Goal: Task Accomplishment & Management: Manage account settings

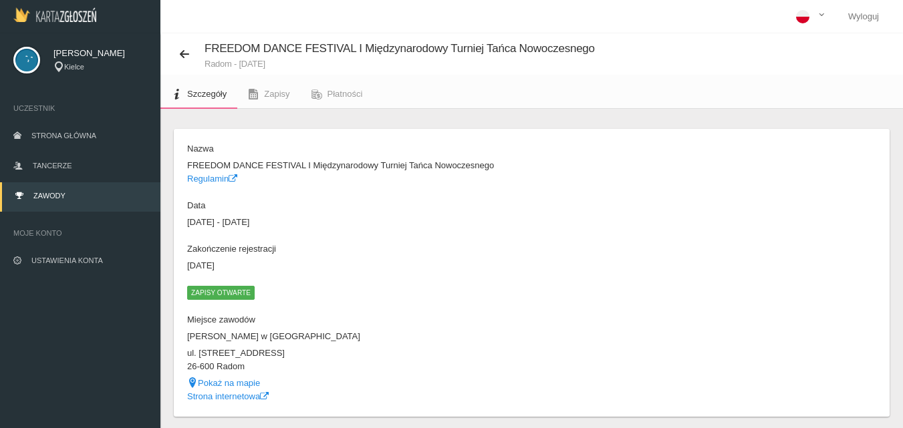
click at [50, 195] on span "Zawody" at bounding box center [49, 196] width 32 height 8
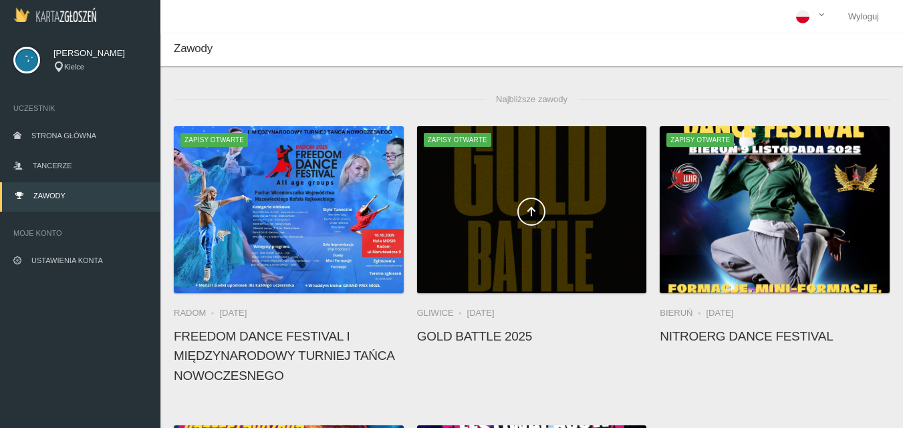
click at [534, 228] on div at bounding box center [532, 209] width 230 height 167
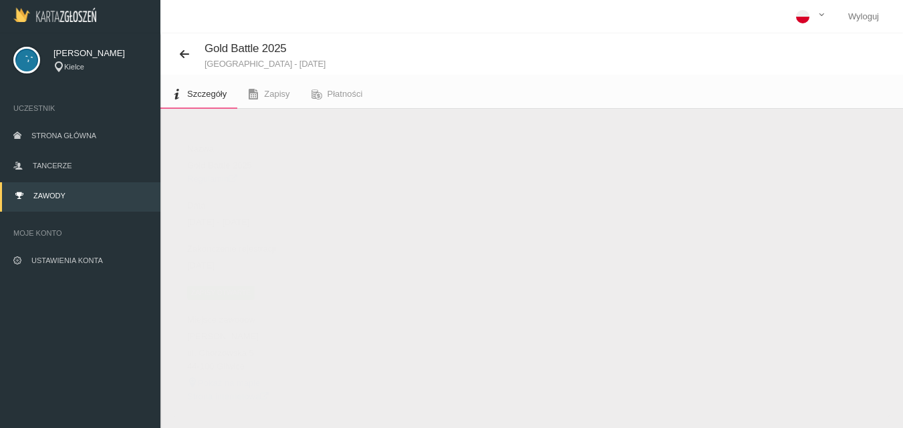
click at [224, 177] on link "Regulamin" at bounding box center [212, 179] width 50 height 10
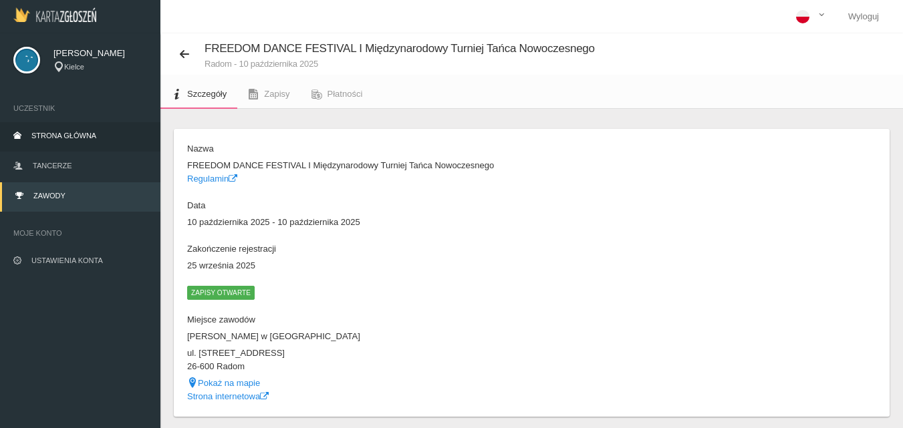
scroll to position [42, 0]
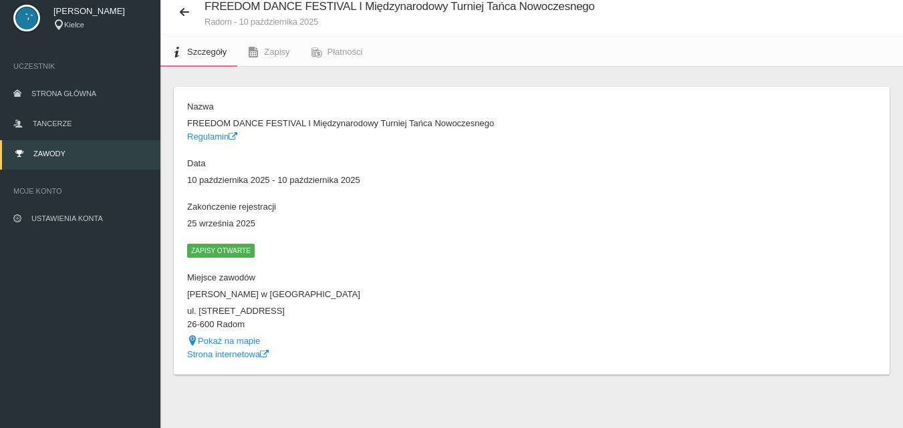
click at [53, 149] on link "Zawody" at bounding box center [80, 154] width 160 height 29
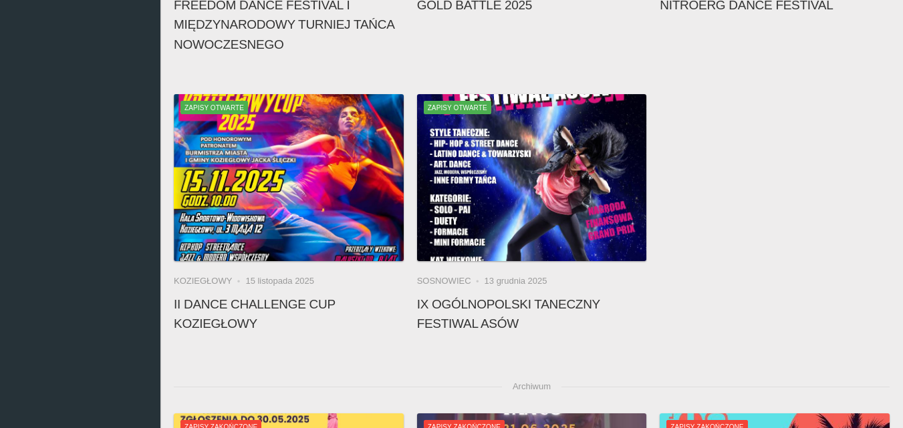
scroll to position [309, 0]
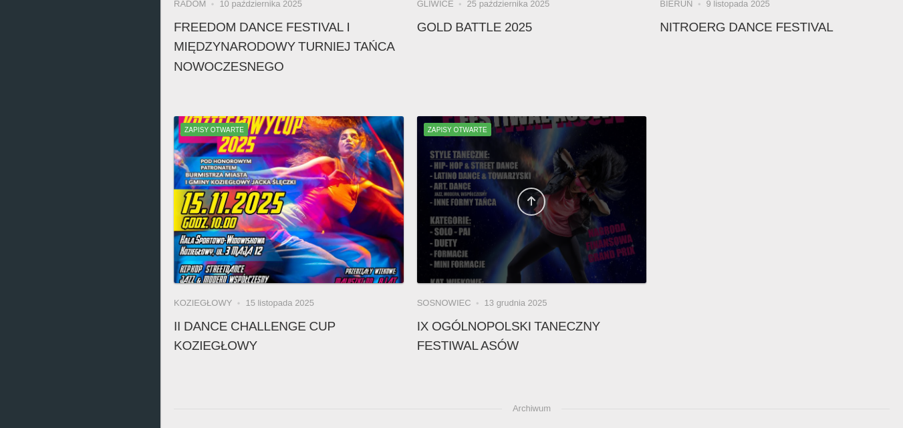
click at [532, 201] on icon at bounding box center [531, 201] width 11 height 11
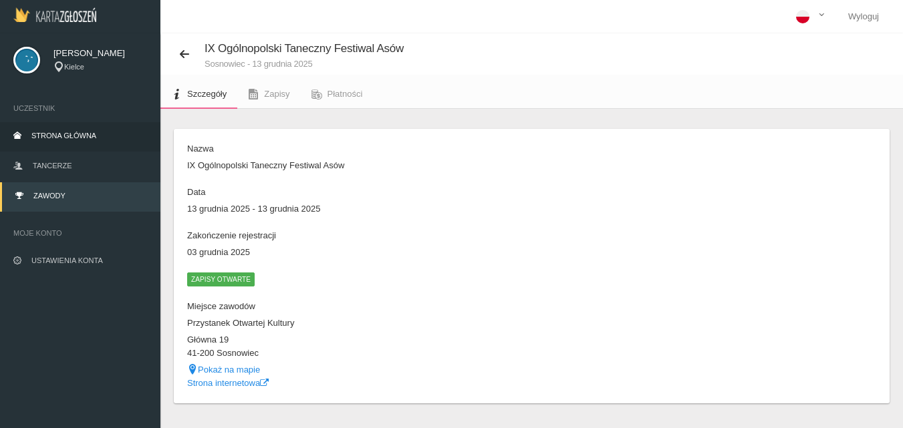
click at [80, 136] on span "Strona główna" at bounding box center [63, 136] width 65 height 8
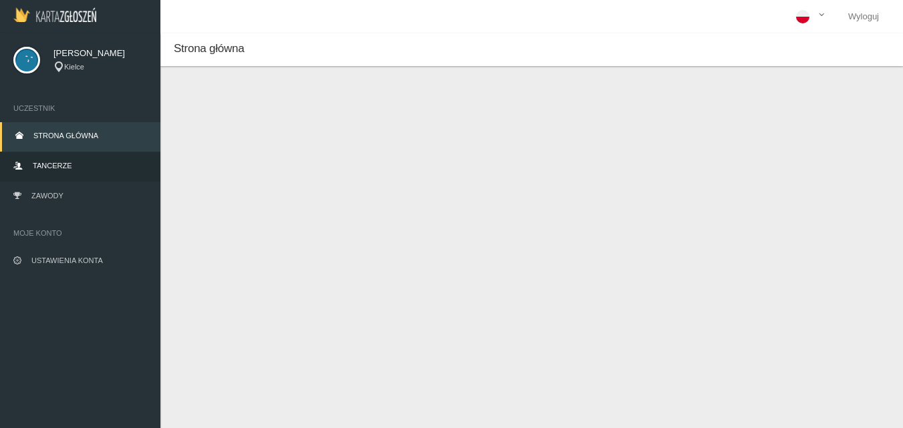
click at [67, 166] on span "Tancerze" at bounding box center [52, 166] width 39 height 8
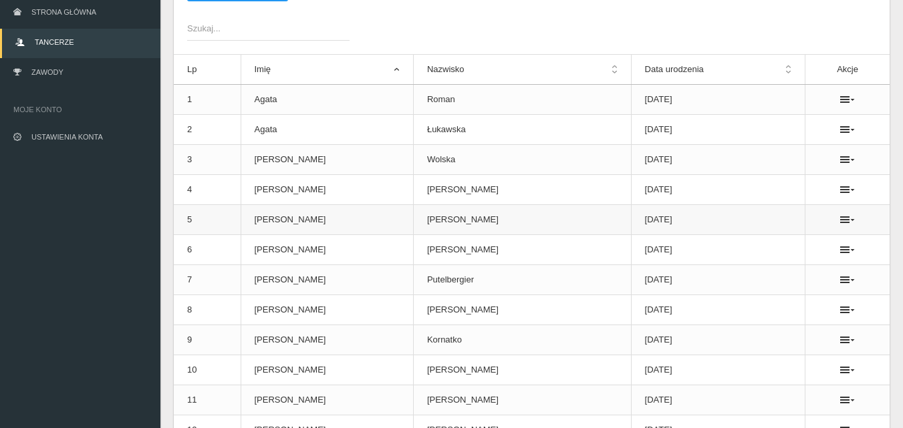
scroll to position [134, 0]
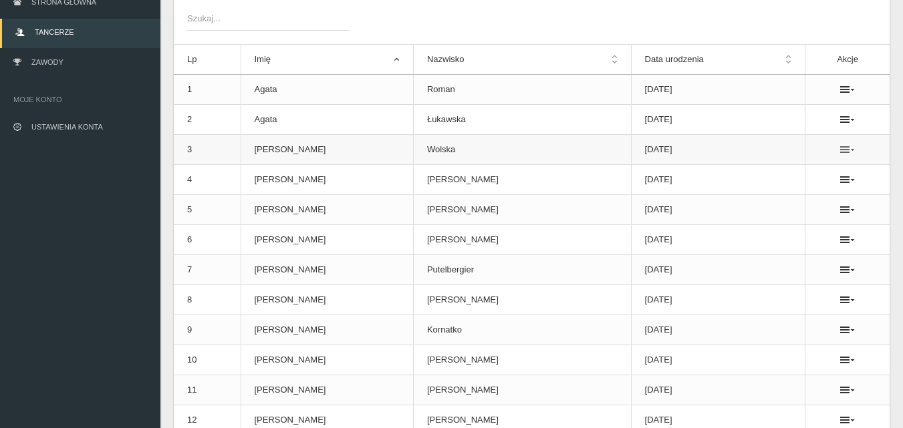
click at [840, 147] on icon at bounding box center [847, 149] width 15 height 11
click at [744, 173] on link "Usuń" at bounding box center [774, 174] width 134 height 24
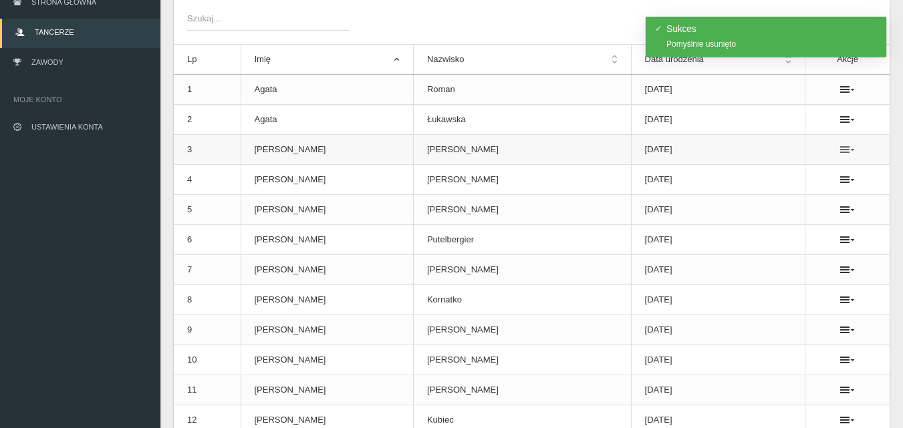
click at [840, 152] on icon at bounding box center [847, 149] width 15 height 11
click at [744, 176] on link "Usuń" at bounding box center [774, 174] width 134 height 24
click at [840, 148] on icon at bounding box center [847, 149] width 15 height 11
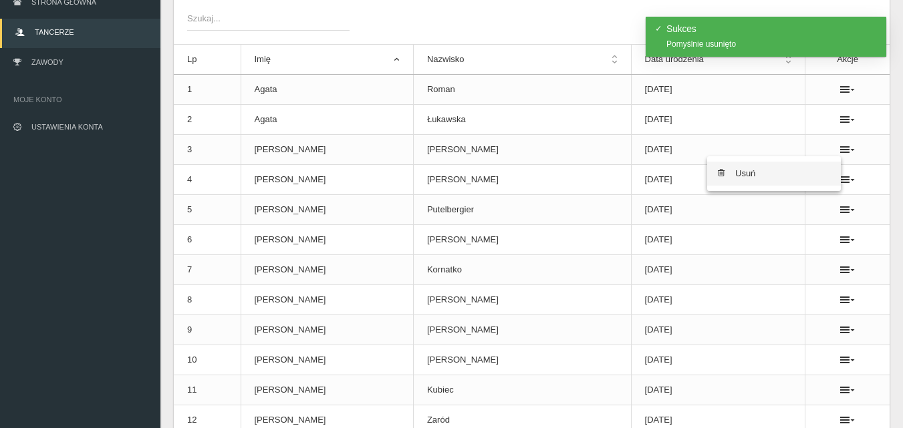
click at [744, 178] on link "Usuń" at bounding box center [774, 174] width 134 height 24
click at [840, 180] on icon at bounding box center [847, 179] width 15 height 11
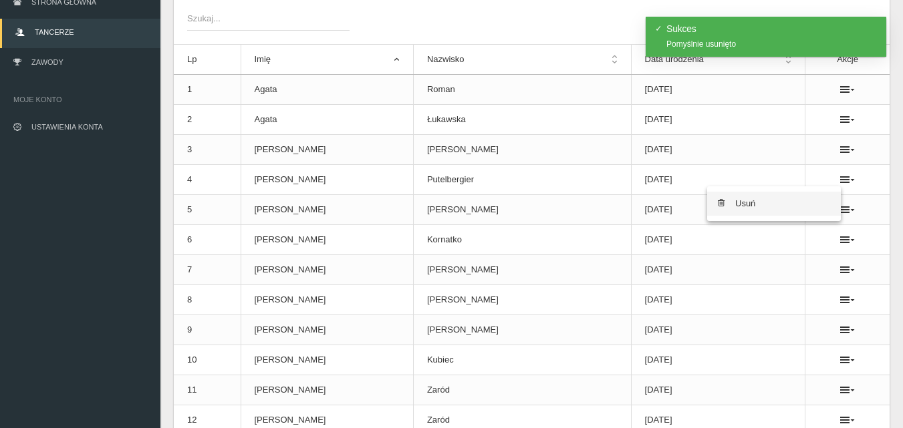
click at [753, 204] on link "Usuń" at bounding box center [774, 204] width 134 height 24
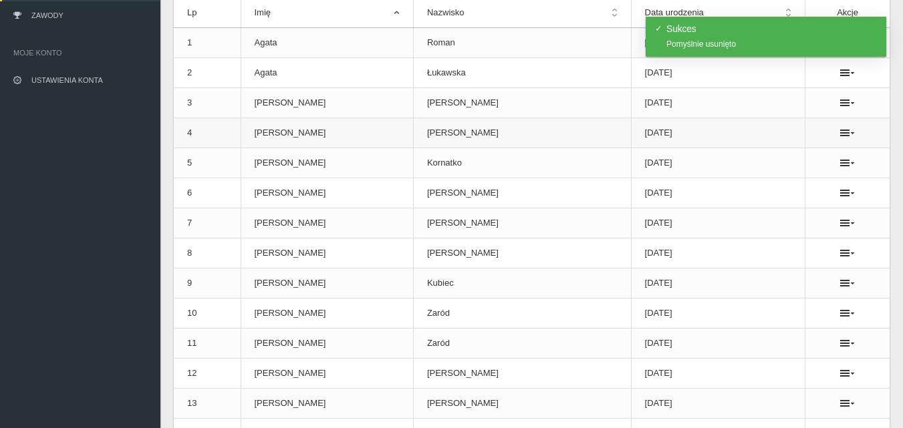
scroll to position [200, 0]
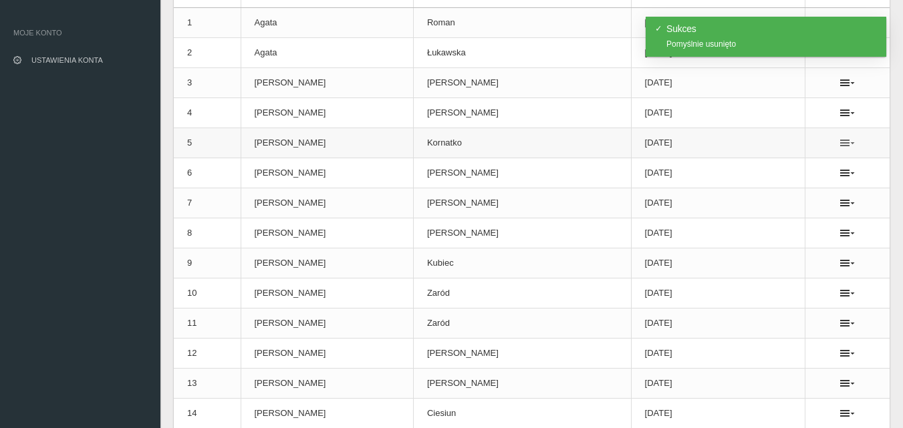
click at [840, 144] on icon at bounding box center [847, 143] width 15 height 11
click at [749, 169] on link "Usuń" at bounding box center [774, 167] width 134 height 24
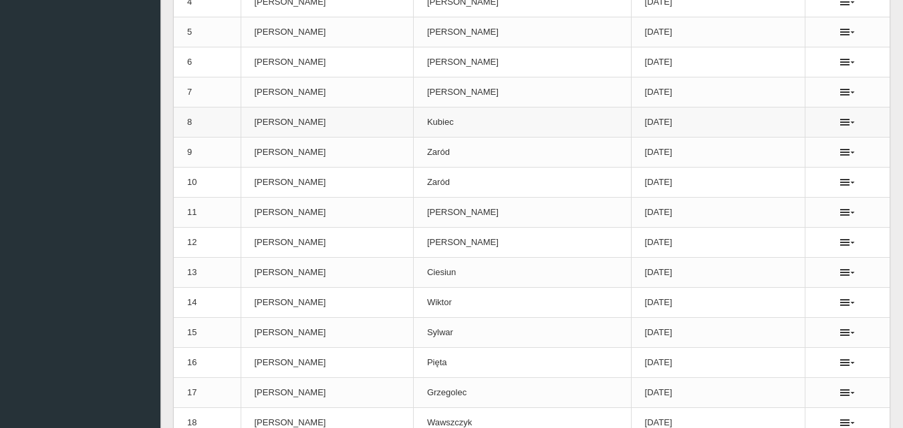
scroll to position [334, 0]
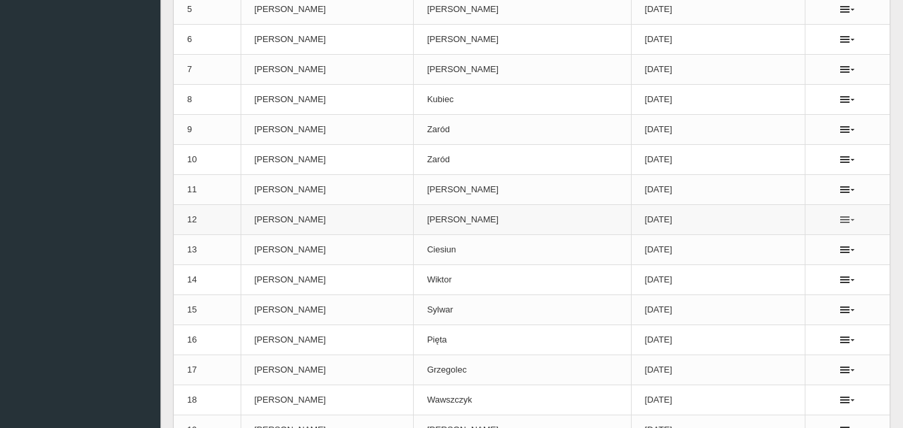
click at [840, 219] on icon at bounding box center [847, 219] width 15 height 11
click at [750, 241] on link "Usuń" at bounding box center [774, 244] width 134 height 24
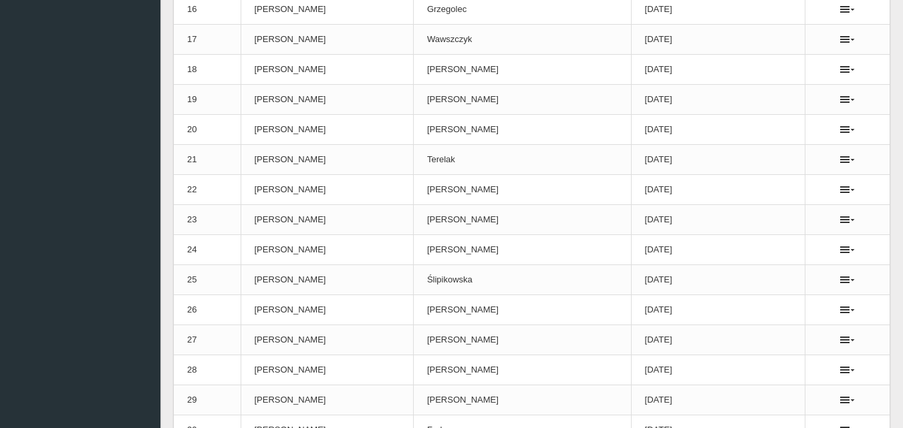
scroll to position [668, 0]
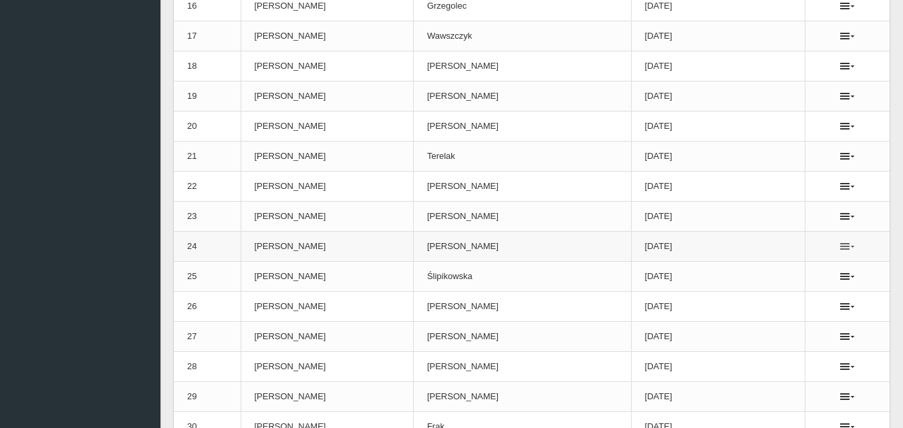
click at [840, 245] on icon at bounding box center [847, 246] width 15 height 11
click at [742, 267] on link "Usuń" at bounding box center [774, 271] width 134 height 24
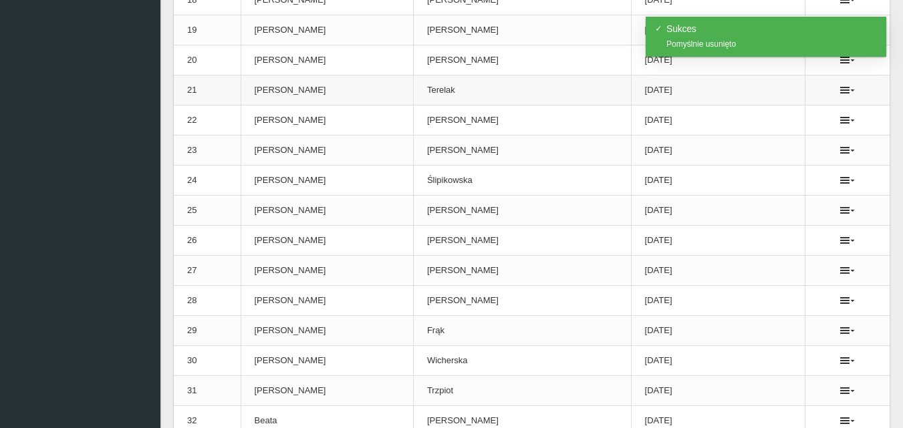
scroll to position [735, 0]
click at [840, 210] on icon at bounding box center [847, 209] width 15 height 11
click at [757, 234] on link "Usuń" at bounding box center [774, 234] width 134 height 24
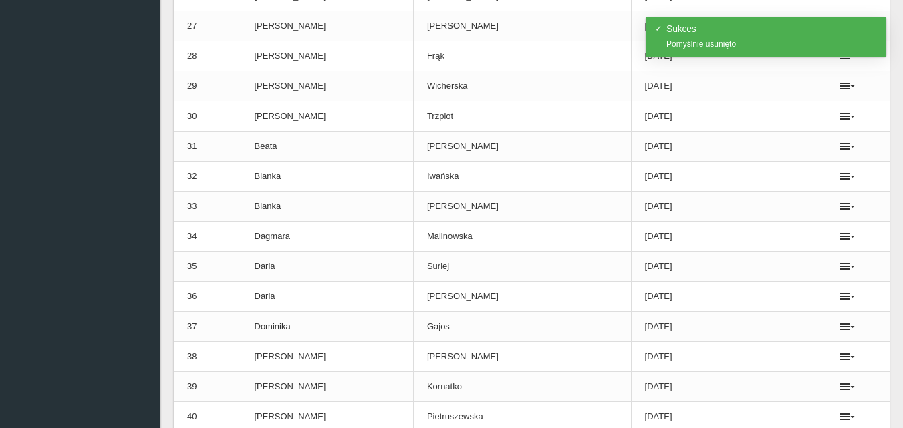
scroll to position [1002, 0]
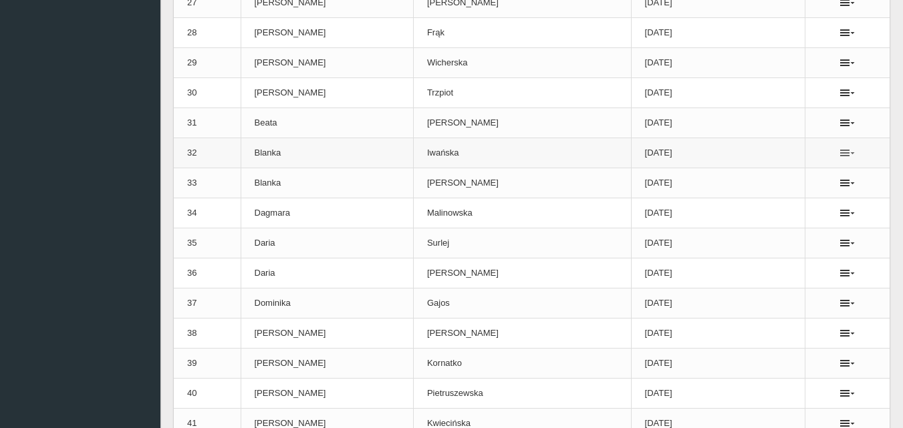
click at [841, 154] on icon at bounding box center [847, 153] width 15 height 11
click at [748, 176] on link "Usuń" at bounding box center [774, 177] width 134 height 24
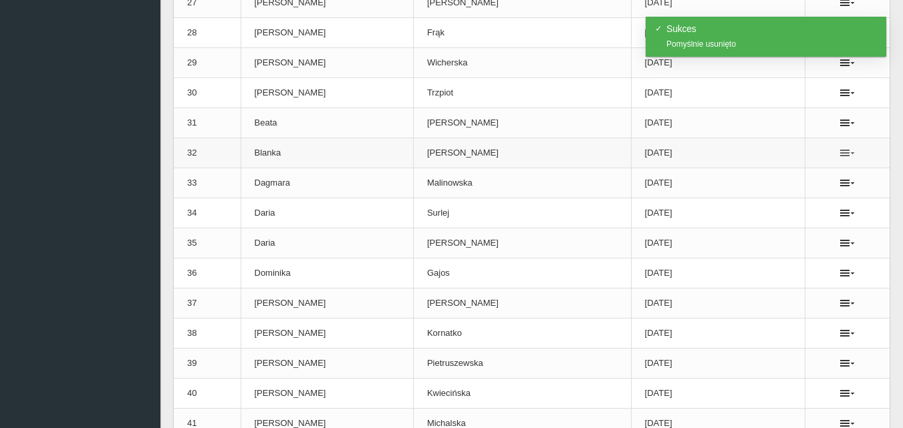
click at [840, 150] on icon at bounding box center [847, 153] width 15 height 11
click at [753, 178] on link "Usuń" at bounding box center [774, 177] width 134 height 24
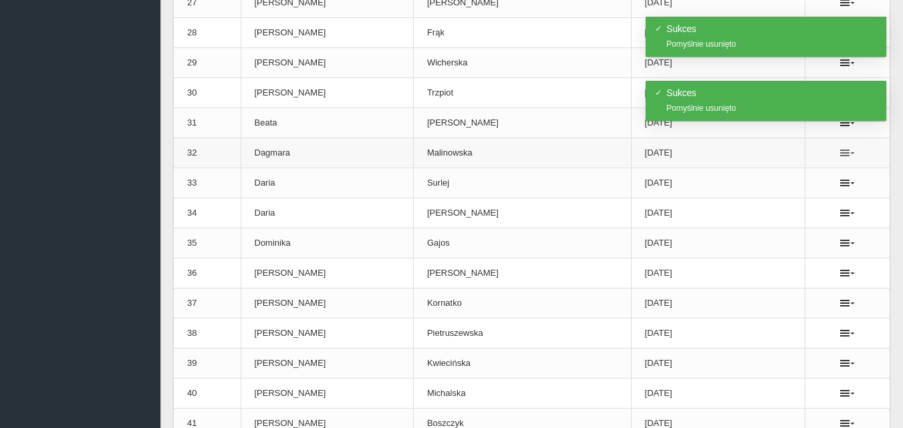
click at [840, 150] on icon at bounding box center [847, 153] width 15 height 11
click at [748, 178] on link "Usuń" at bounding box center [774, 177] width 134 height 24
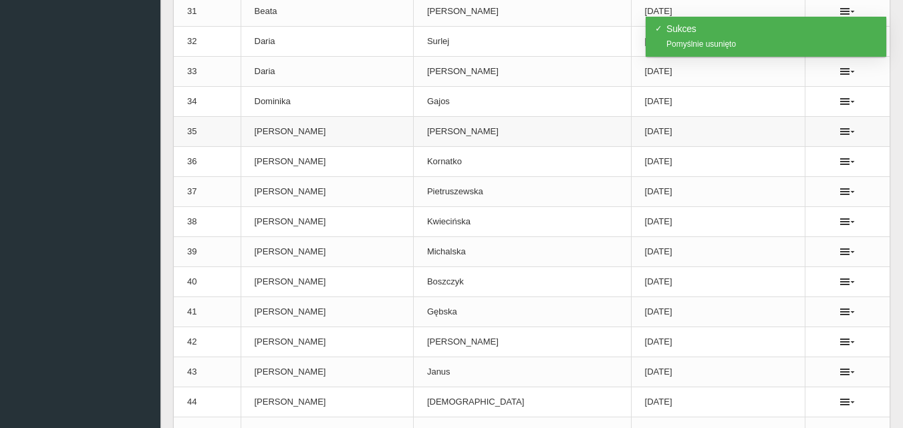
scroll to position [1136, 0]
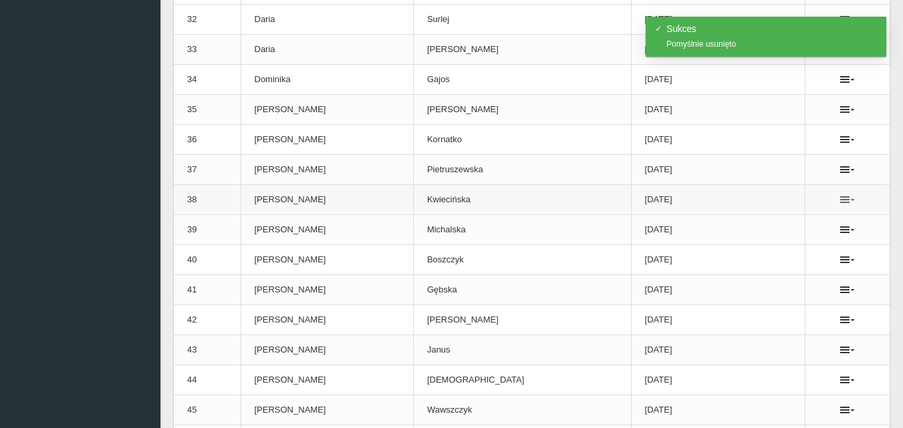
click at [840, 202] on icon at bounding box center [847, 199] width 15 height 11
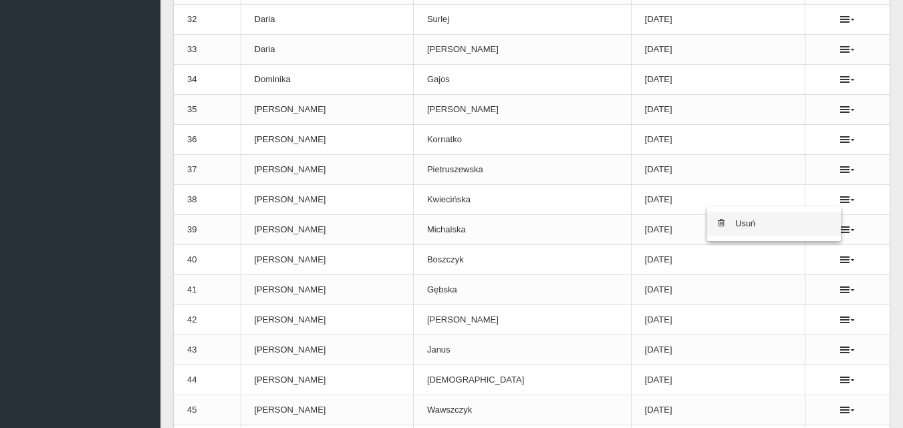
click at [750, 226] on link "Usuń" at bounding box center [774, 224] width 134 height 24
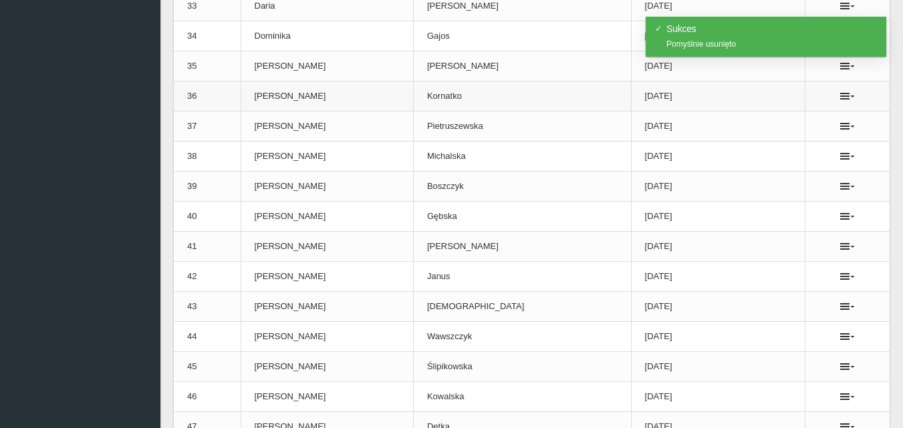
scroll to position [1203, 0]
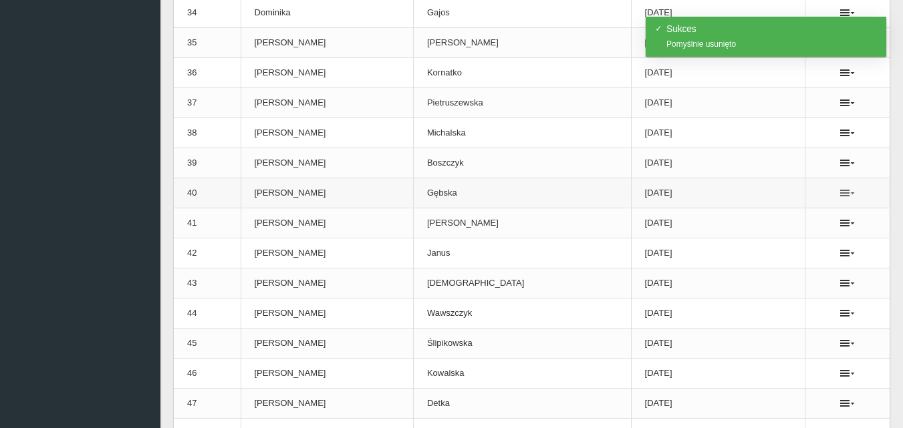
click at [841, 192] on icon at bounding box center [847, 193] width 15 height 11
click at [758, 219] on link "Usuń" at bounding box center [774, 217] width 134 height 24
click at [840, 224] on icon at bounding box center [847, 223] width 15 height 11
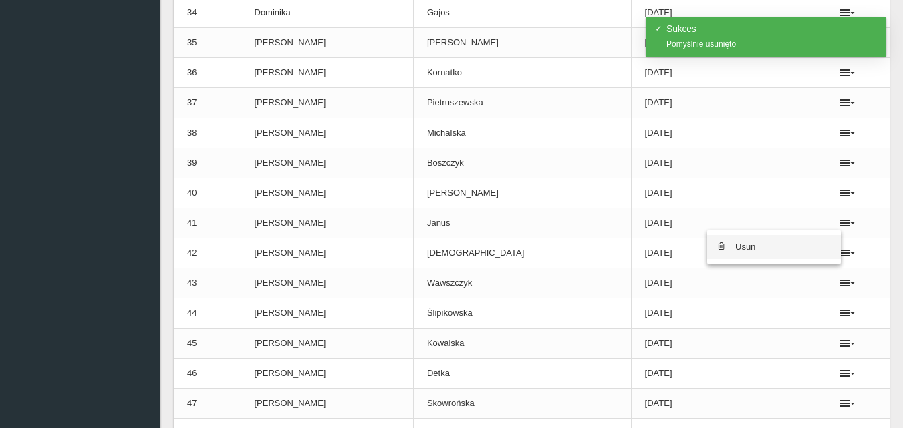
click at [740, 254] on link "Usuń" at bounding box center [774, 247] width 134 height 24
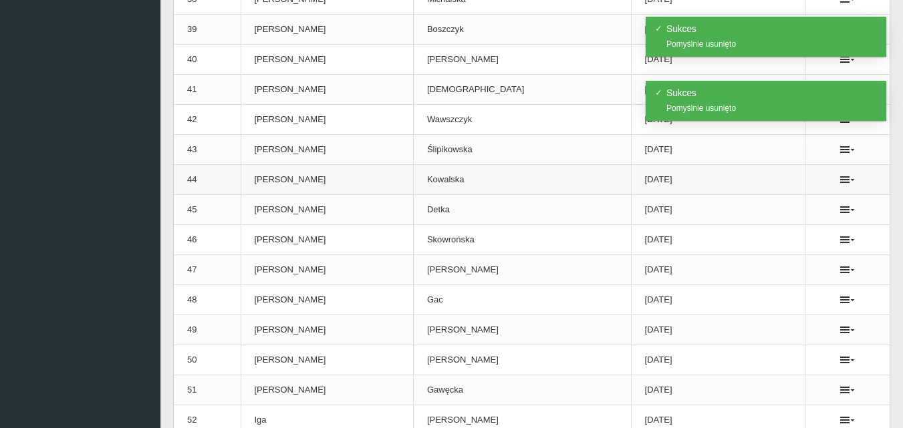
scroll to position [1269, 0]
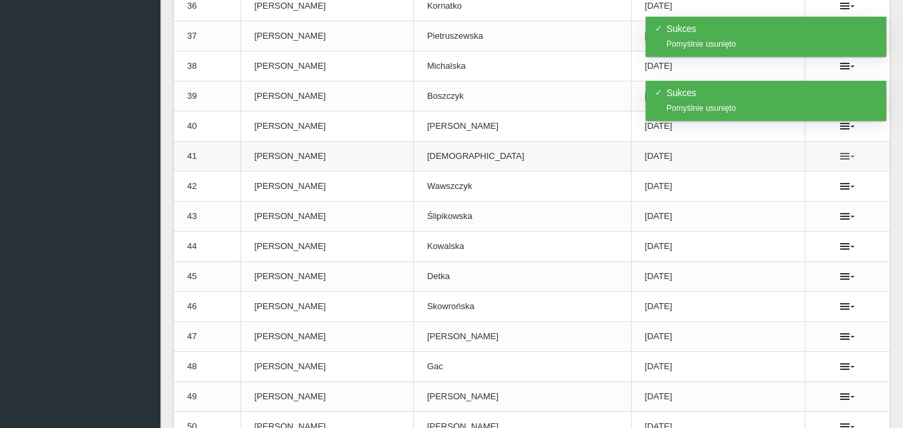
click at [840, 154] on icon at bounding box center [847, 156] width 15 height 11
click at [748, 178] on link "Usuń" at bounding box center [774, 180] width 134 height 24
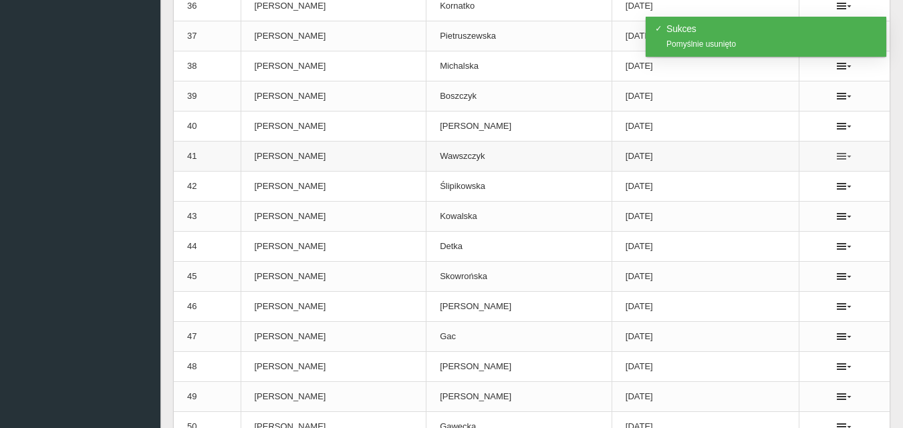
click at [836, 155] on icon at bounding box center [843, 156] width 15 height 11
click at [736, 179] on link "Usuń" at bounding box center [774, 180] width 134 height 24
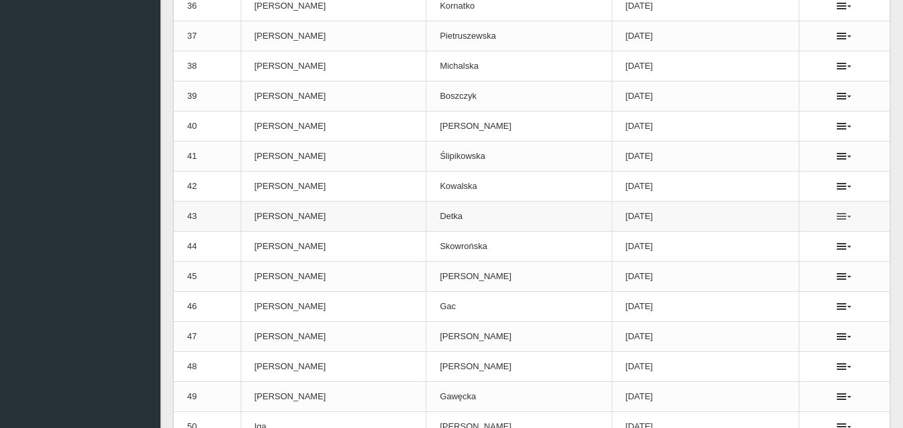
click at [841, 216] on icon at bounding box center [843, 216] width 15 height 11
click at [761, 242] on link "Usuń" at bounding box center [774, 240] width 134 height 24
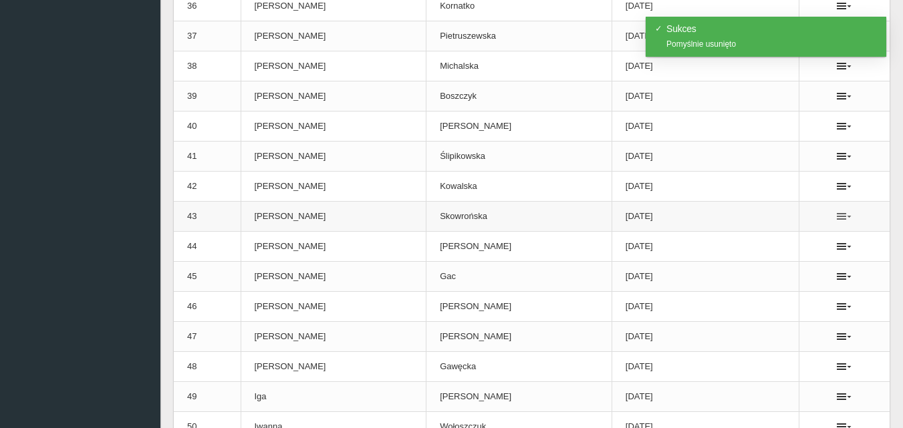
click at [838, 216] on icon at bounding box center [843, 216] width 15 height 11
click at [745, 239] on link "Usuń" at bounding box center [774, 240] width 134 height 24
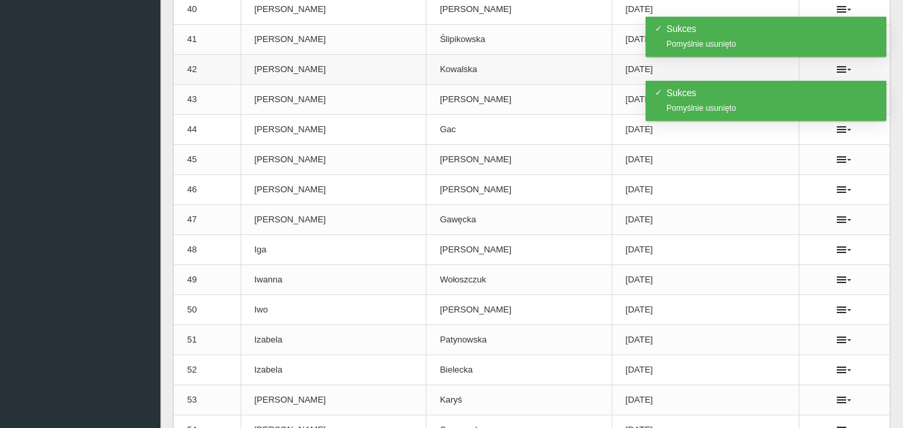
scroll to position [1403, 0]
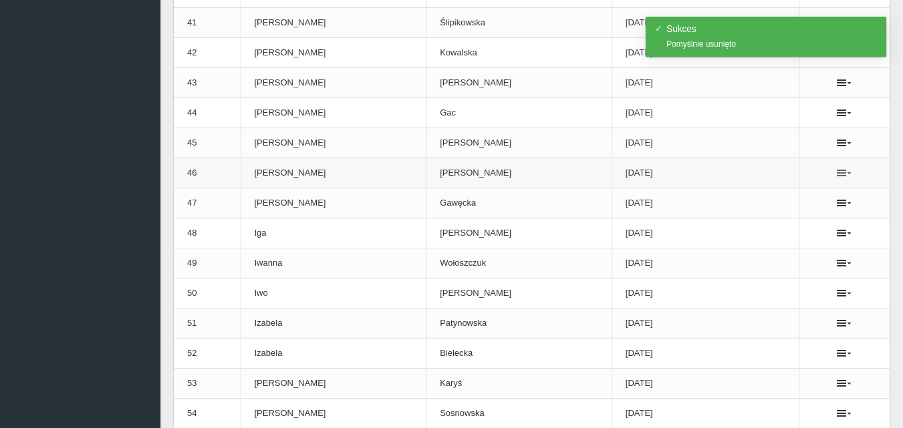
click at [836, 175] on icon at bounding box center [843, 173] width 15 height 11
click at [756, 202] on link "Usuń" at bounding box center [774, 197] width 134 height 24
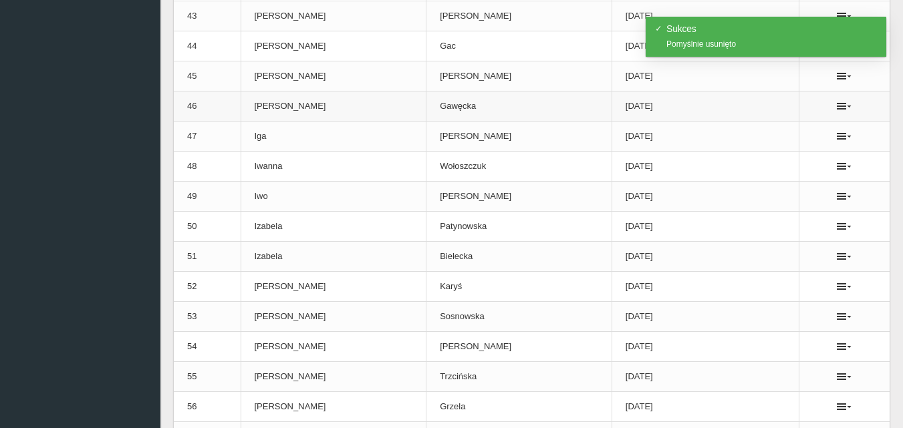
scroll to position [1537, 0]
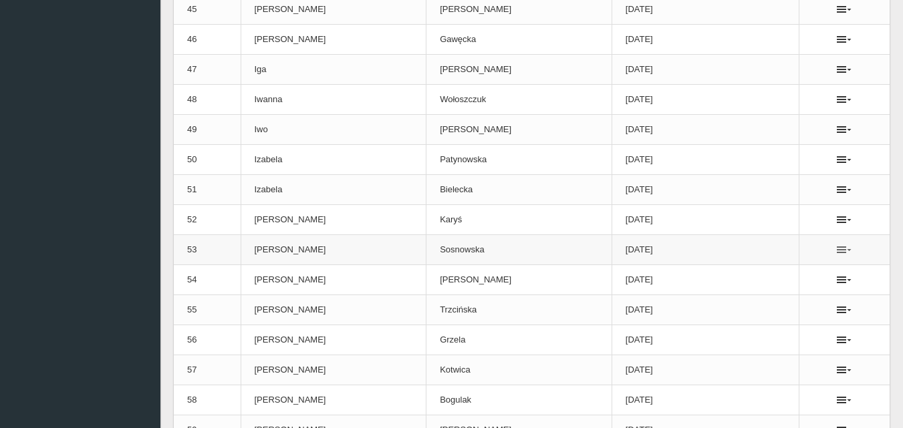
click at [839, 249] on icon at bounding box center [843, 250] width 15 height 11
click at [740, 273] on link "Usuń" at bounding box center [774, 274] width 134 height 24
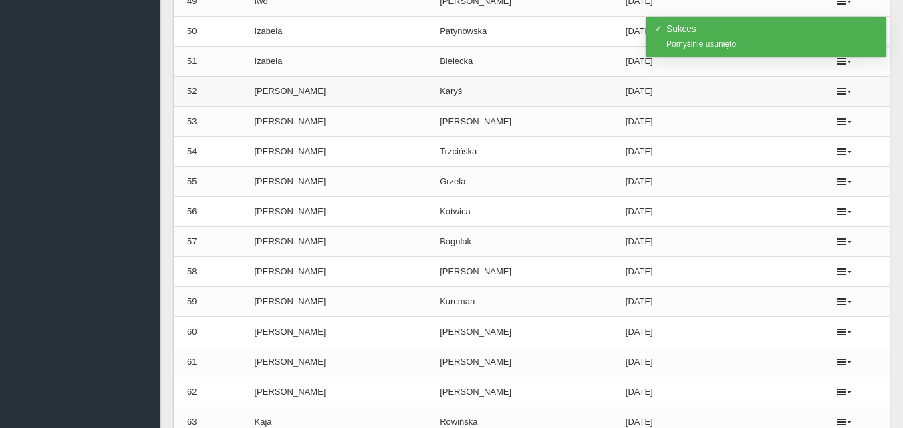
scroll to position [1670, 0]
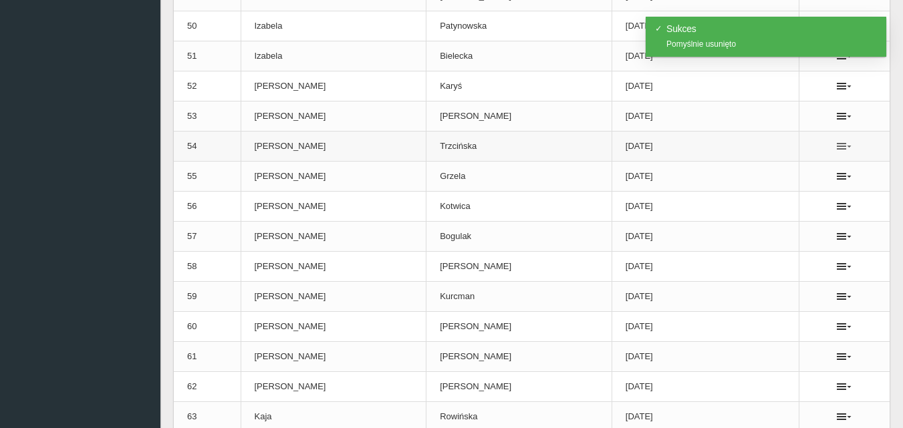
click at [843, 148] on icon at bounding box center [843, 146] width 15 height 11
click at [754, 176] on link "Usuń" at bounding box center [774, 170] width 134 height 24
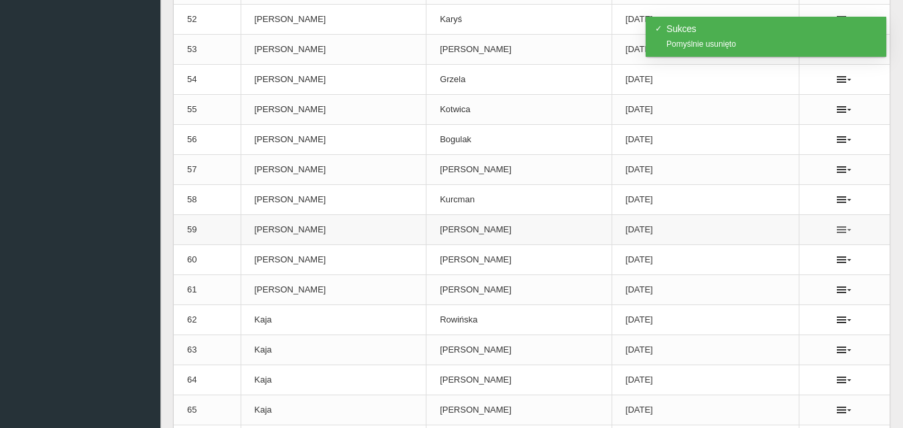
click at [843, 227] on icon at bounding box center [843, 229] width 15 height 11
click at [750, 251] on link "Usuń" at bounding box center [774, 254] width 134 height 24
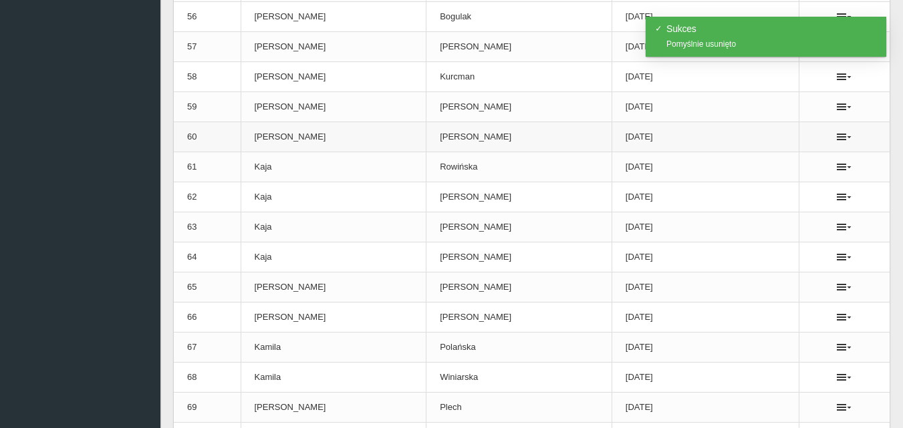
scroll to position [1871, 0]
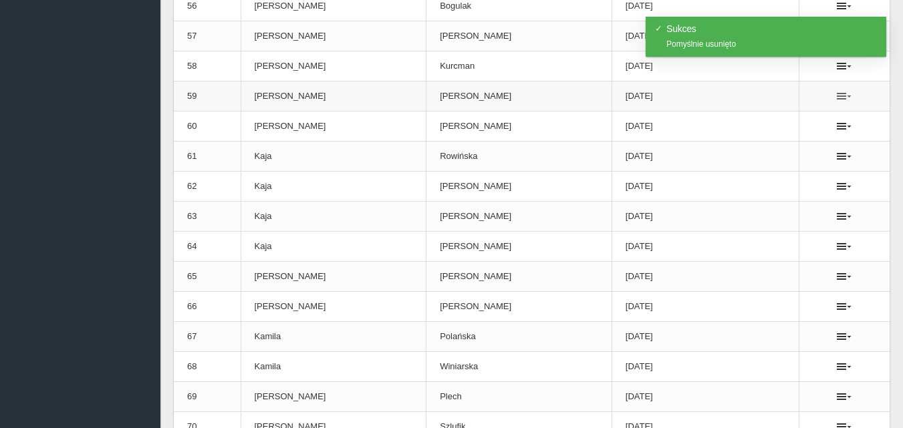
click at [848, 95] on icon at bounding box center [843, 96] width 15 height 11
click at [737, 124] on link "Usuń" at bounding box center [774, 120] width 134 height 24
click at [840, 187] on icon at bounding box center [843, 186] width 15 height 11
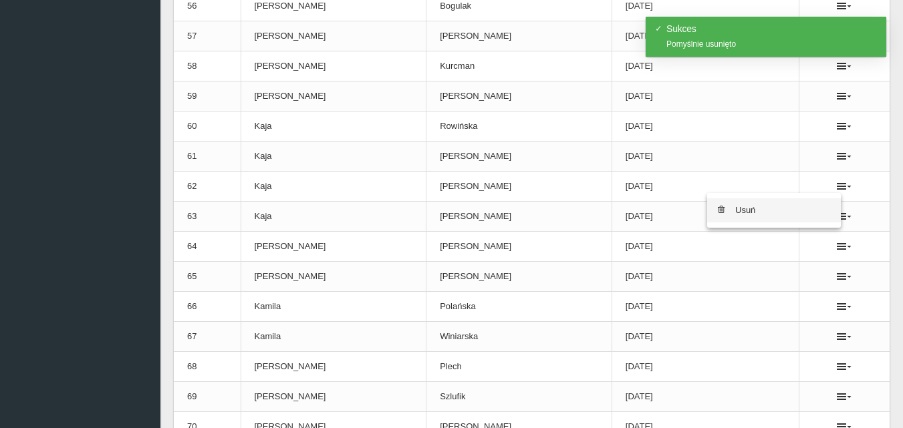
click at [756, 211] on link "Usuń" at bounding box center [774, 210] width 134 height 24
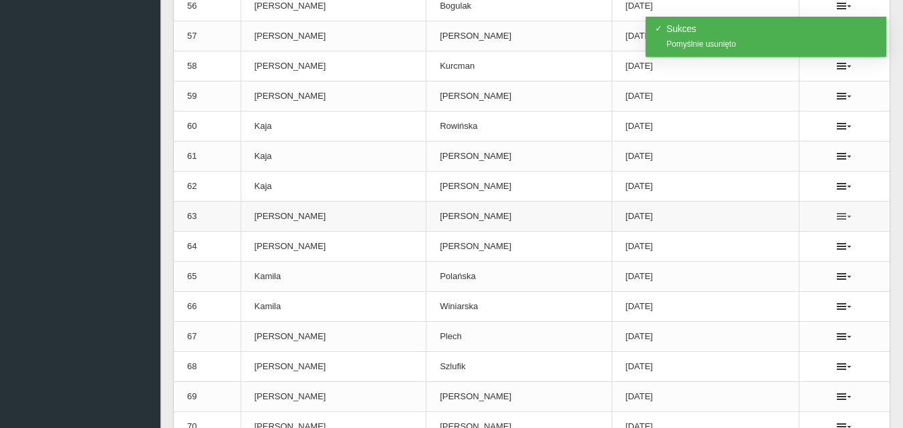
click at [842, 212] on icon at bounding box center [843, 216] width 15 height 11
click at [752, 243] on link "Usuń" at bounding box center [774, 240] width 134 height 24
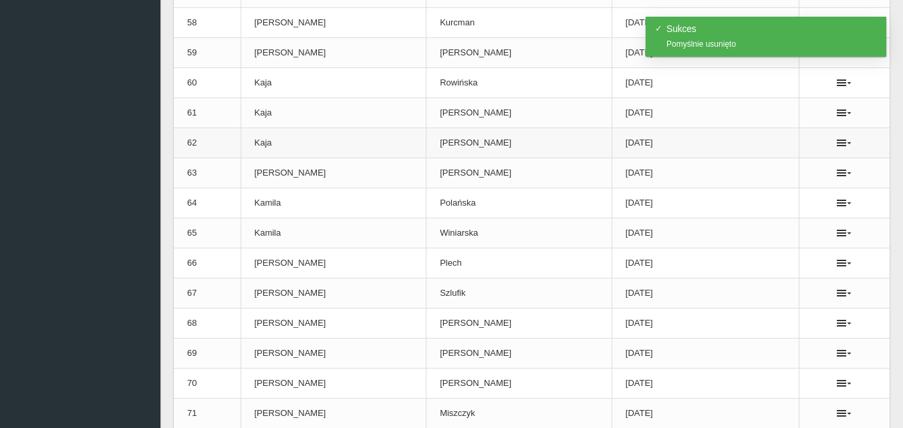
scroll to position [1938, 0]
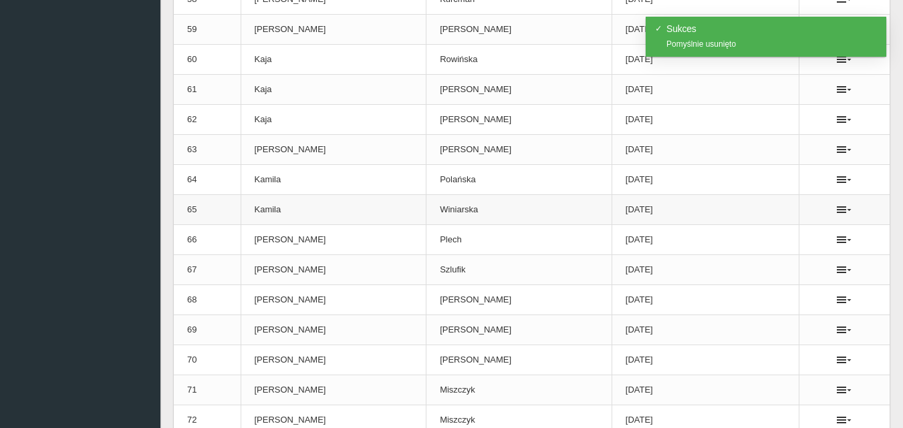
click at [832, 208] on ul at bounding box center [843, 209] width 63 height 11
click at [837, 207] on icon at bounding box center [843, 209] width 15 height 11
click at [757, 237] on link "Usuń" at bounding box center [774, 234] width 134 height 24
click at [838, 241] on icon at bounding box center [843, 240] width 15 height 11
click at [761, 268] on link "Usuń" at bounding box center [774, 264] width 134 height 24
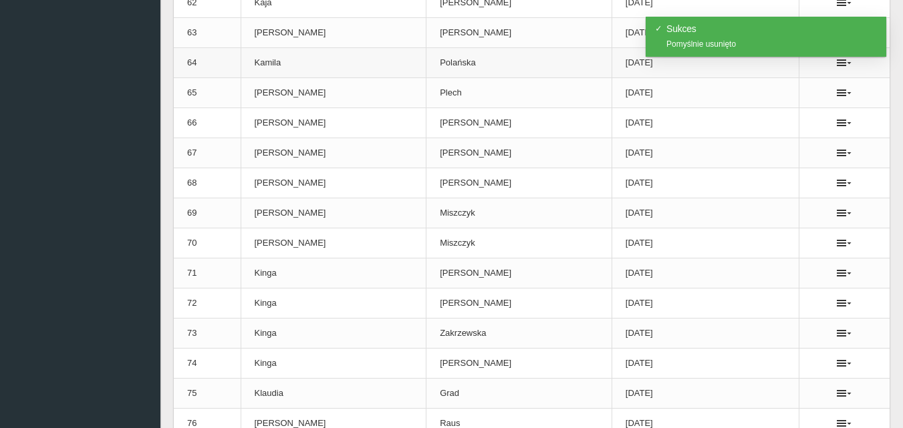
scroll to position [2071, 0]
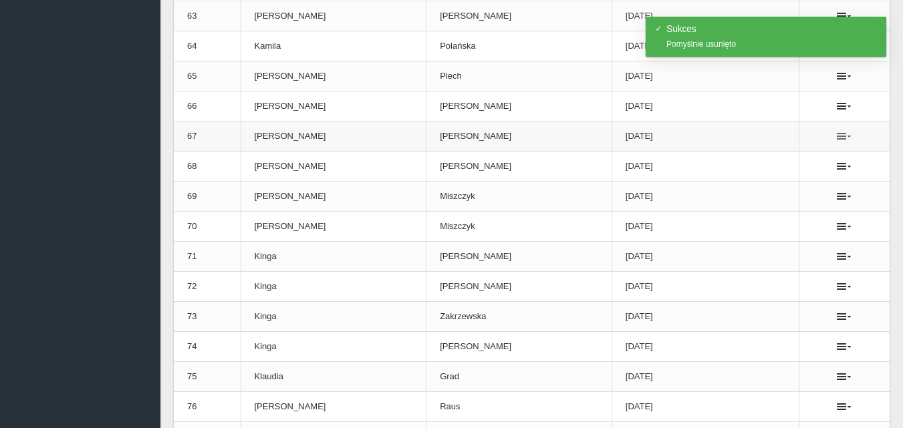
click at [836, 138] on icon at bounding box center [843, 136] width 15 height 11
click at [736, 160] on link "Usuń" at bounding box center [774, 160] width 134 height 24
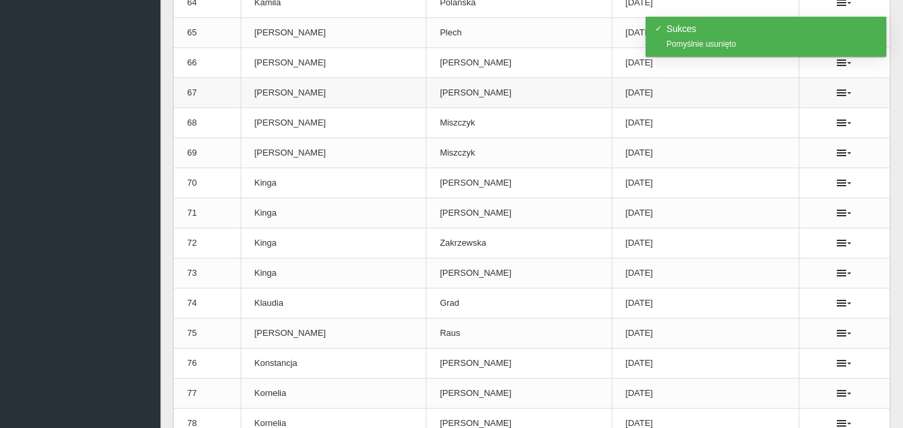
scroll to position [2138, 0]
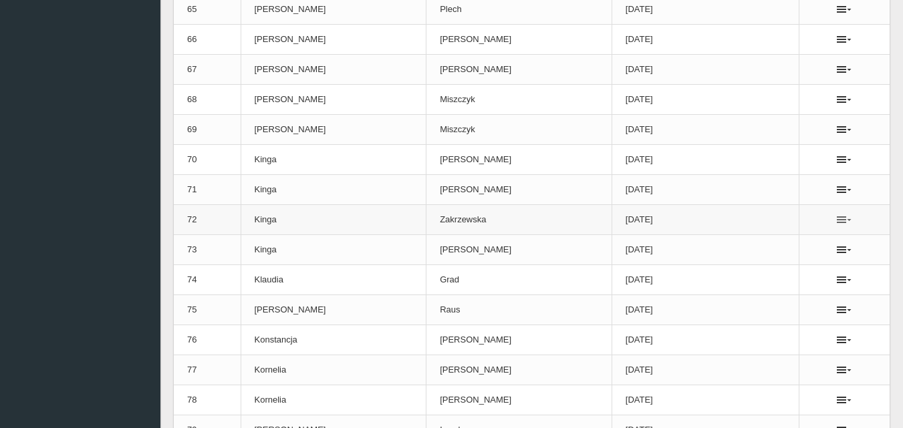
click at [838, 220] on icon at bounding box center [843, 219] width 15 height 11
click at [742, 248] on link "Usuń" at bounding box center [774, 244] width 134 height 24
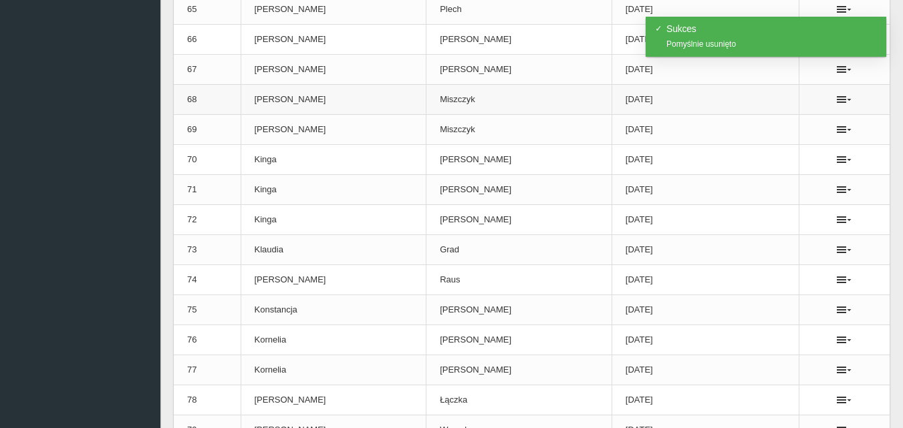
scroll to position [2205, 0]
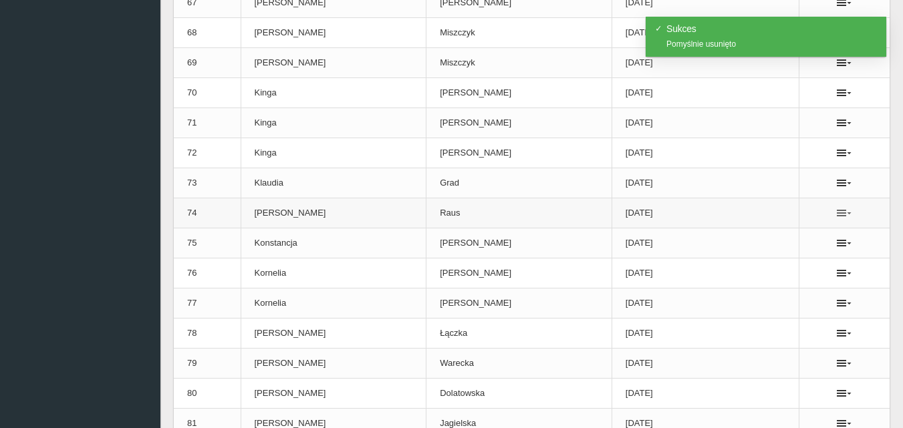
click at [839, 212] on icon at bounding box center [843, 213] width 15 height 11
click at [748, 236] on link "Usuń" at bounding box center [774, 237] width 134 height 24
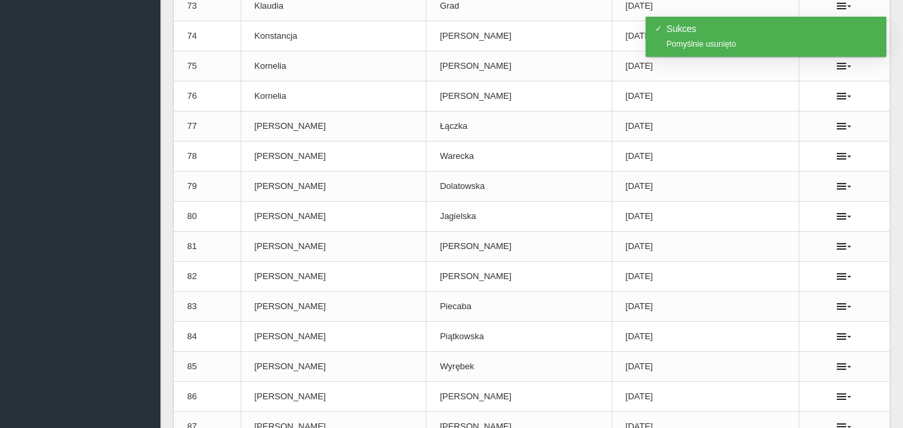
scroll to position [2405, 0]
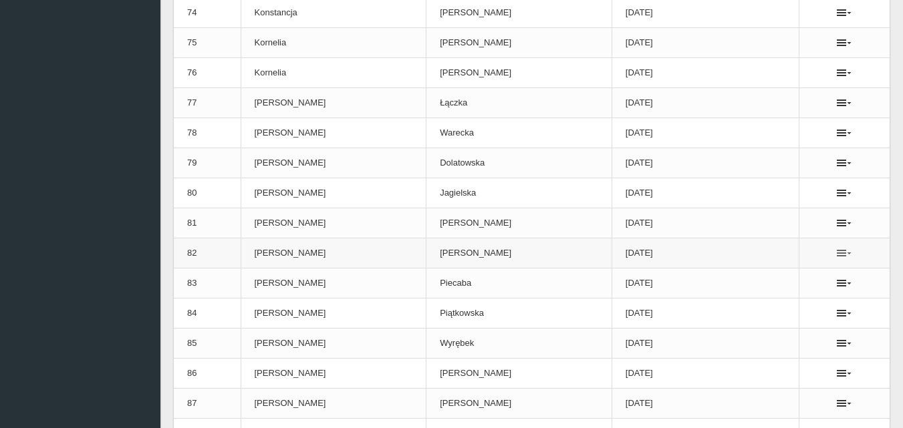
click at [841, 254] on icon at bounding box center [843, 253] width 15 height 11
click at [750, 281] on link "Usuń" at bounding box center [774, 277] width 134 height 24
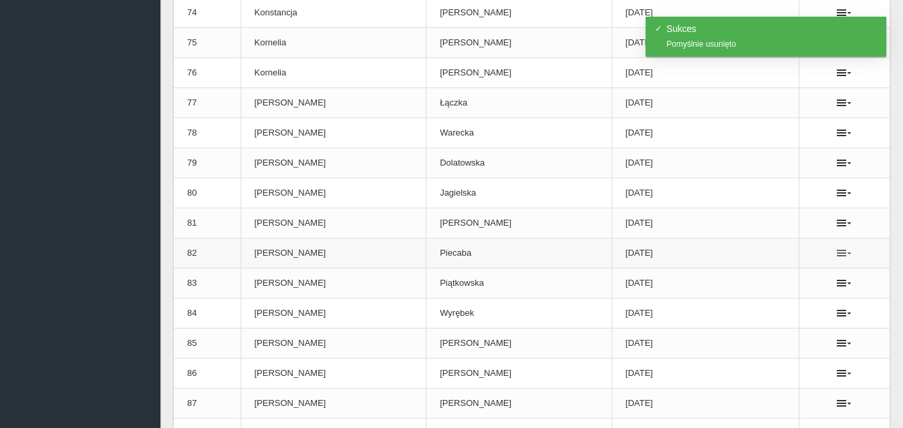
click at [839, 255] on icon at bounding box center [843, 253] width 15 height 11
click at [742, 279] on link "Usuń" at bounding box center [774, 277] width 134 height 24
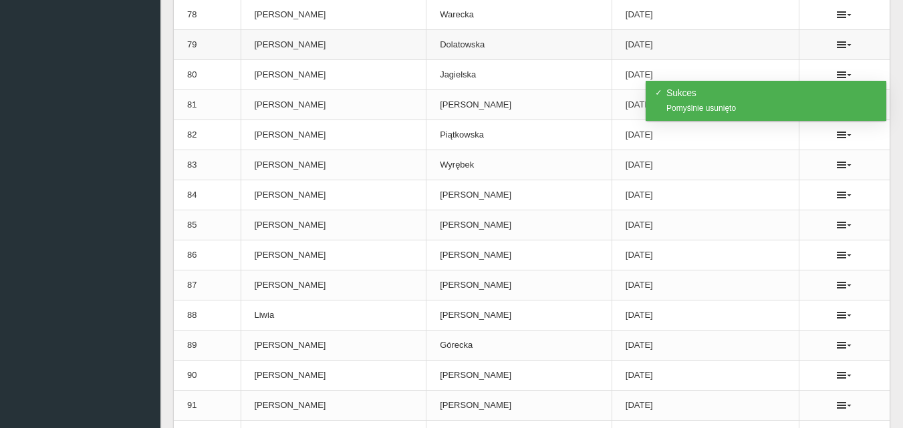
scroll to position [2539, 0]
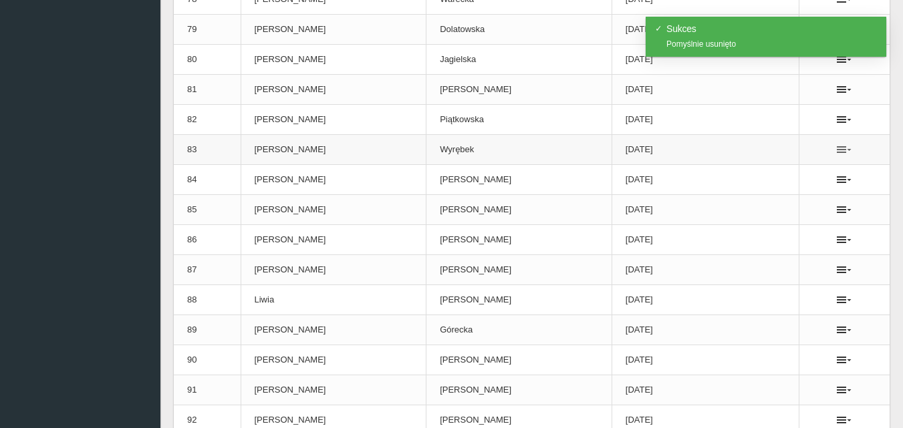
click at [841, 151] on icon at bounding box center [843, 149] width 15 height 11
click at [760, 176] on link "Usuń" at bounding box center [774, 174] width 134 height 24
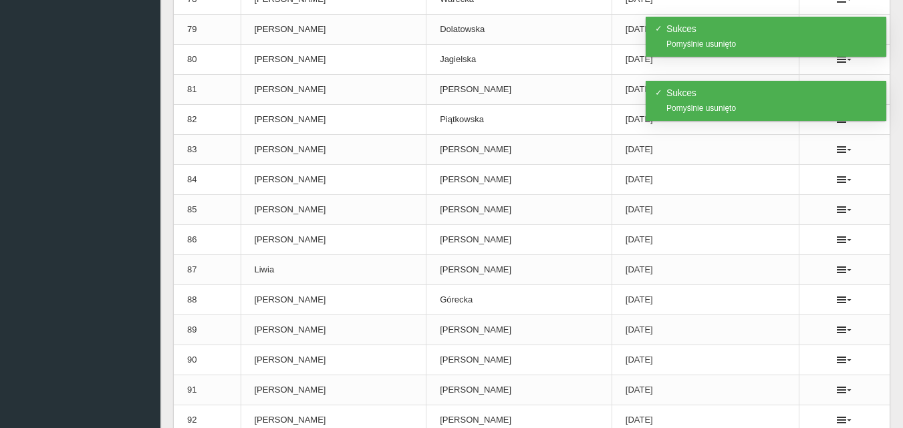
scroll to position [2606, 0]
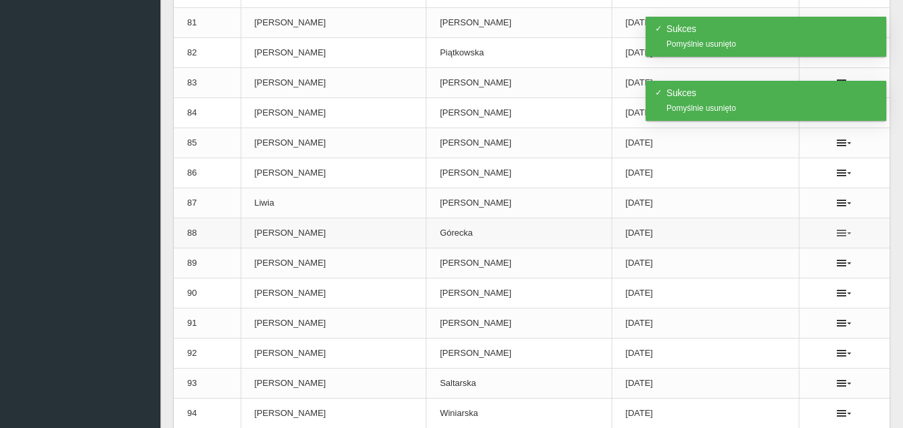
click at [837, 233] on icon at bounding box center [843, 233] width 15 height 11
click at [750, 255] on link "Usuń" at bounding box center [774, 257] width 134 height 24
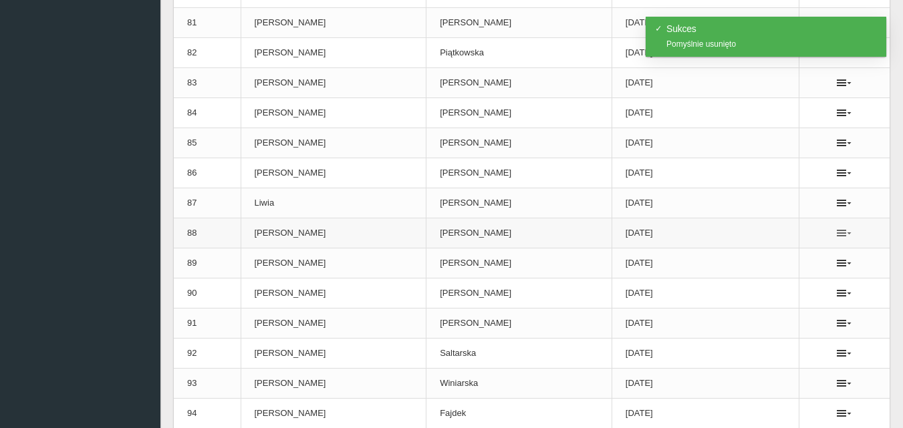
click at [836, 234] on icon at bounding box center [843, 233] width 15 height 11
click at [748, 261] on link "Usuń" at bounding box center [774, 257] width 134 height 24
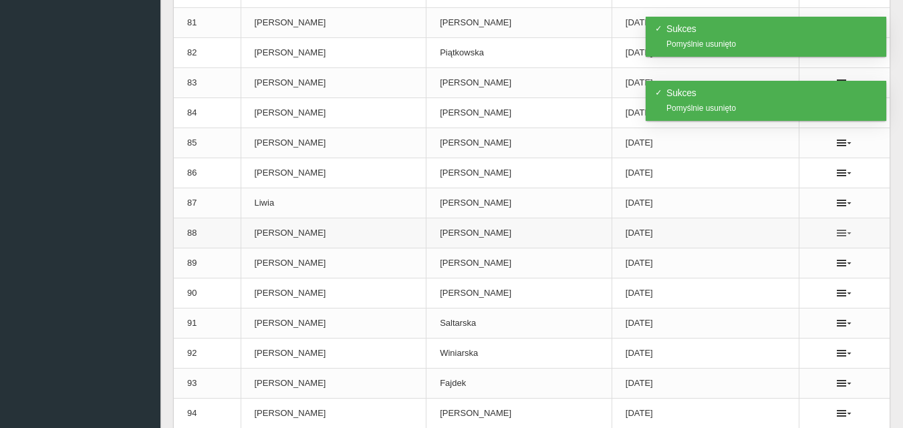
click at [836, 233] on icon at bounding box center [843, 233] width 15 height 11
click at [740, 255] on link "Usuń" at bounding box center [774, 257] width 134 height 24
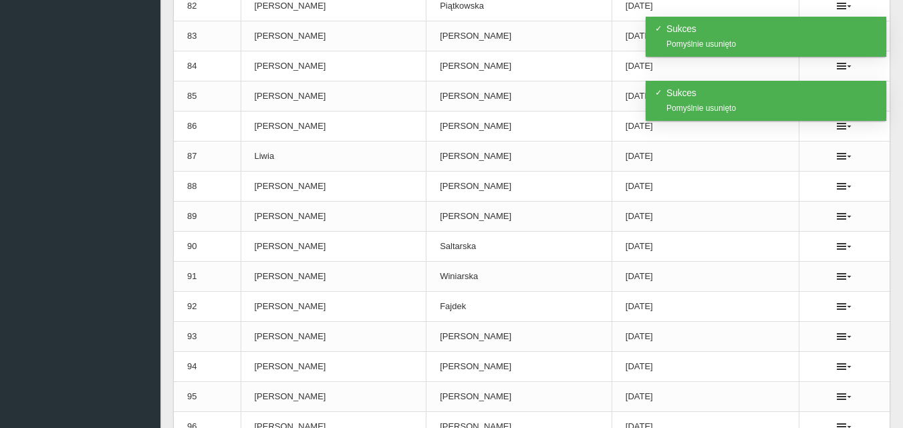
scroll to position [2672, 0]
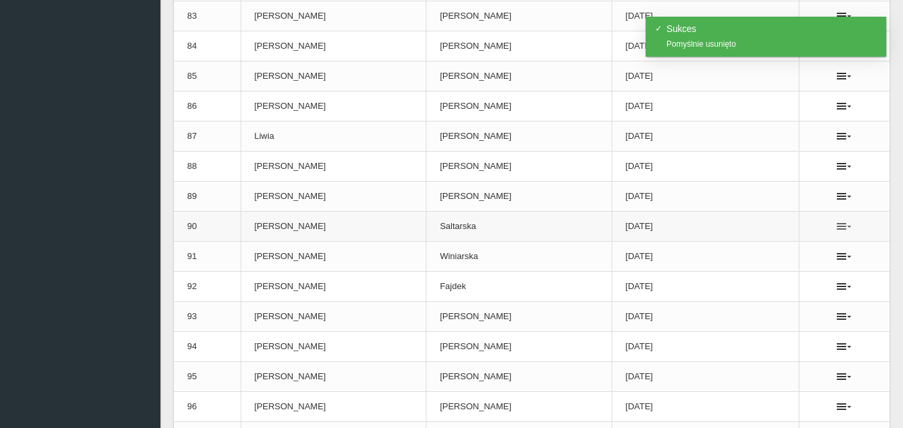
click at [842, 226] on icon at bounding box center [843, 226] width 15 height 11
click at [755, 248] on link "Usuń" at bounding box center [774, 251] width 134 height 24
click at [832, 226] on ul at bounding box center [843, 226] width 63 height 11
click at [840, 226] on icon at bounding box center [843, 226] width 15 height 11
click at [754, 252] on link "Usuń" at bounding box center [774, 251] width 134 height 24
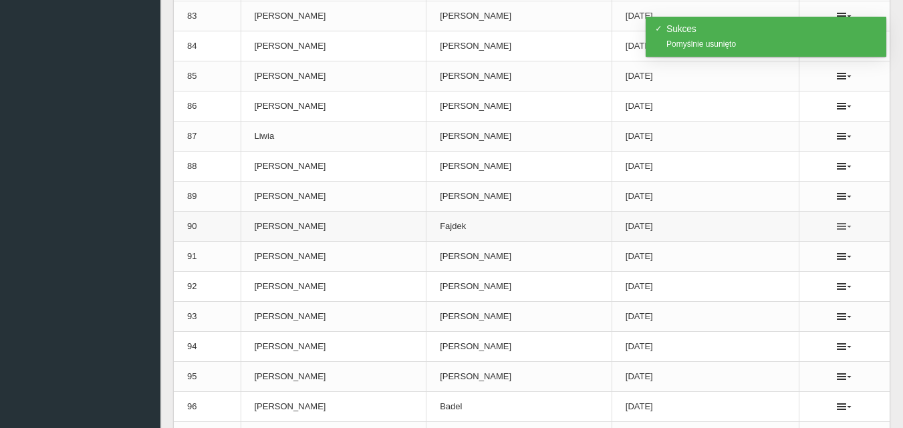
click at [837, 226] on icon at bounding box center [843, 226] width 15 height 11
click at [747, 251] on link "Usuń" at bounding box center [774, 251] width 134 height 24
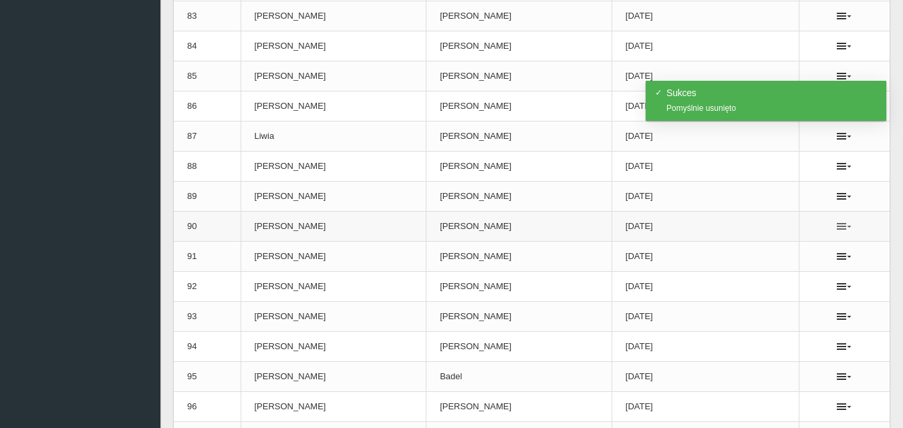
click at [838, 224] on icon at bounding box center [843, 226] width 15 height 11
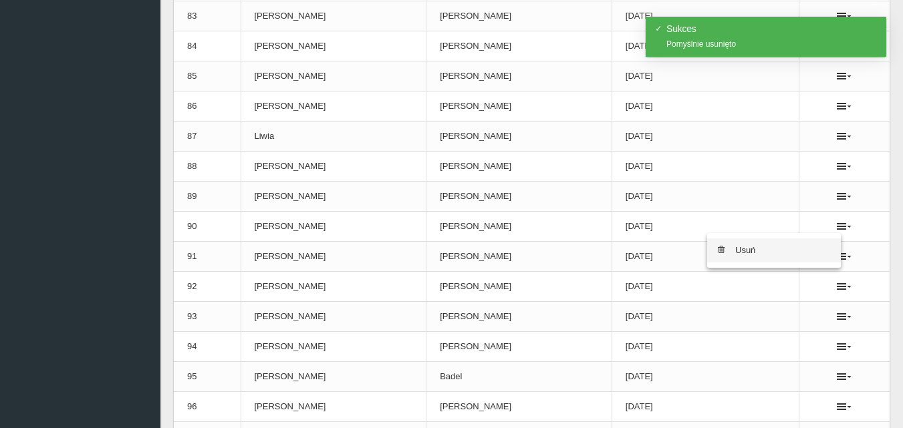
click at [746, 247] on link "Usuń" at bounding box center [774, 251] width 134 height 24
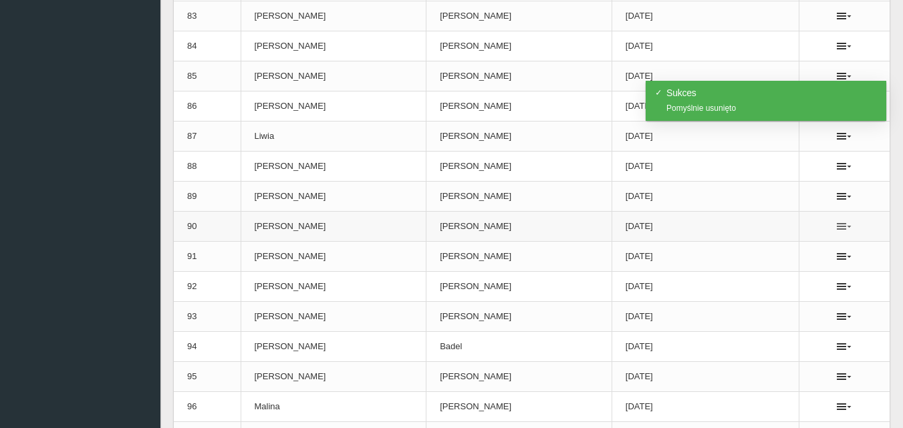
click at [840, 226] on icon at bounding box center [843, 226] width 15 height 11
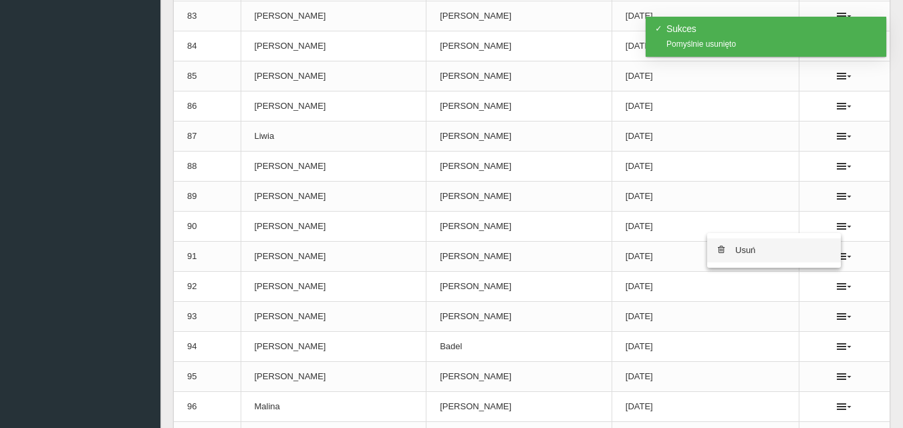
click at [748, 252] on link "Usuń" at bounding box center [774, 251] width 134 height 24
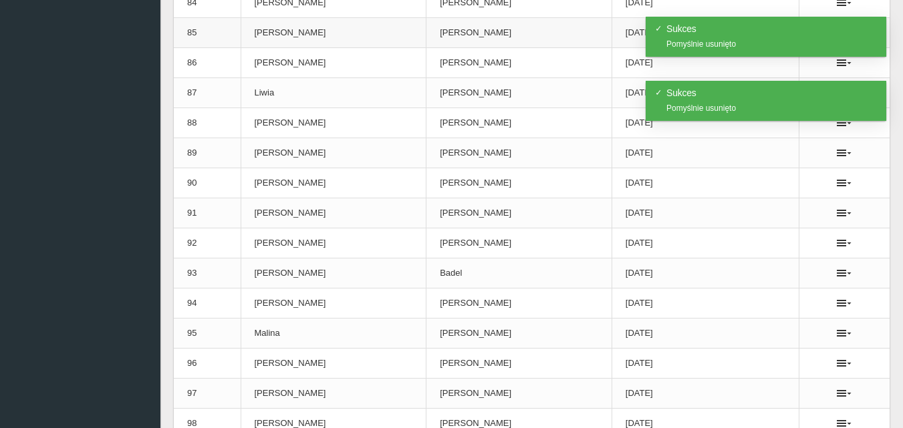
scroll to position [2739, 0]
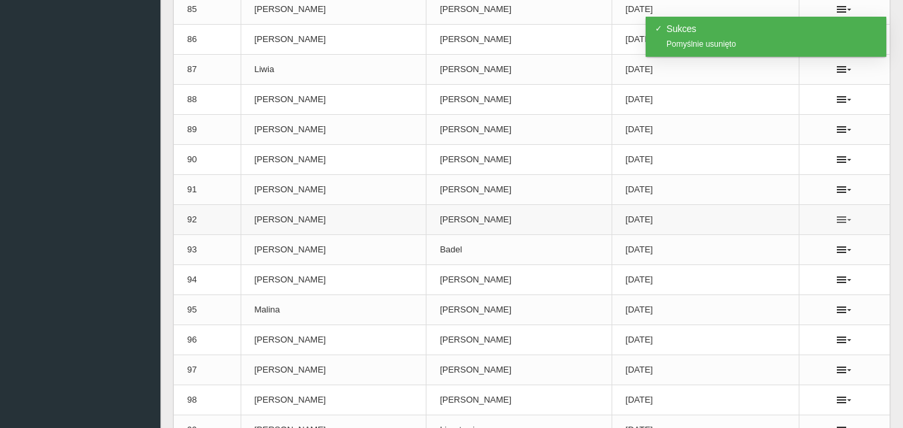
click at [842, 220] on icon at bounding box center [843, 219] width 15 height 11
click at [759, 245] on link "Usuń" at bounding box center [774, 244] width 134 height 24
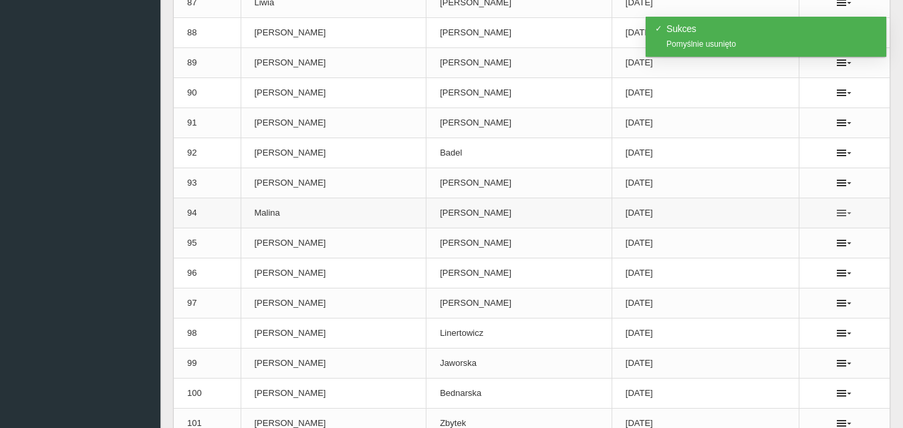
click at [840, 210] on icon at bounding box center [843, 213] width 15 height 11
click at [757, 245] on link "Usuń" at bounding box center [774, 237] width 134 height 24
click at [840, 240] on icon at bounding box center [843, 243] width 15 height 11
click at [738, 265] on link "Usuń" at bounding box center [774, 267] width 134 height 24
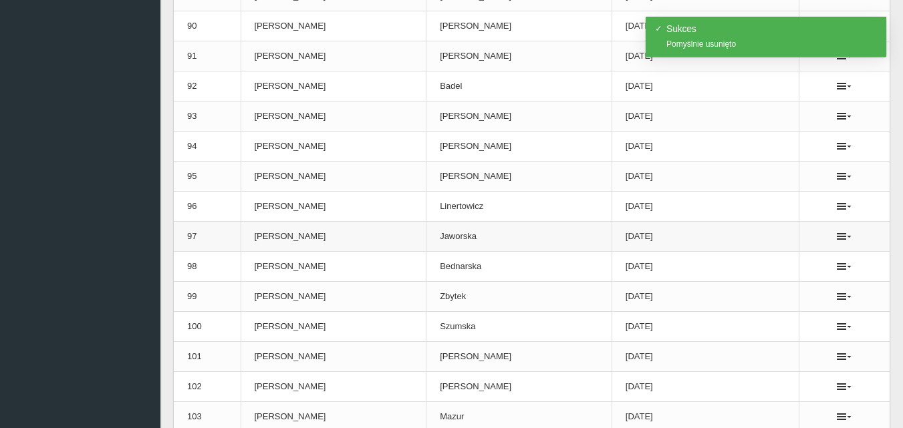
scroll to position [2940, 0]
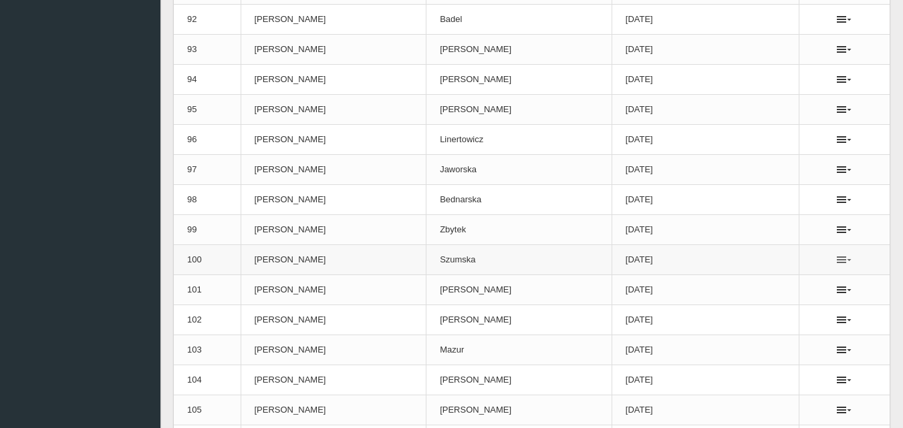
click at [840, 261] on icon at bounding box center [843, 260] width 15 height 11
click at [755, 285] on link "Usuń" at bounding box center [774, 284] width 134 height 24
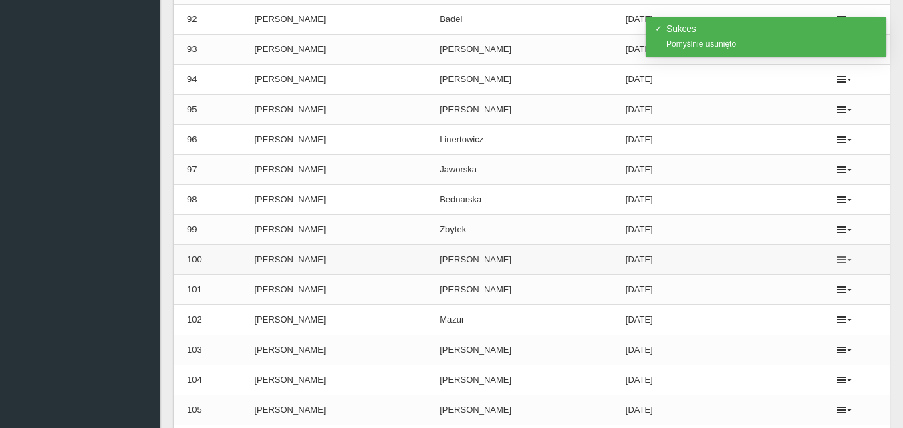
click at [845, 262] on icon at bounding box center [843, 260] width 15 height 11
click at [750, 285] on link "Usuń" at bounding box center [774, 284] width 134 height 24
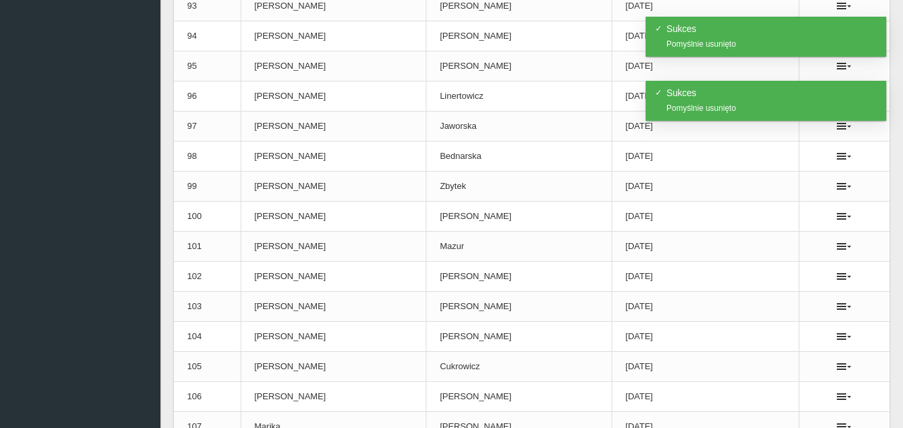
scroll to position [3007, 0]
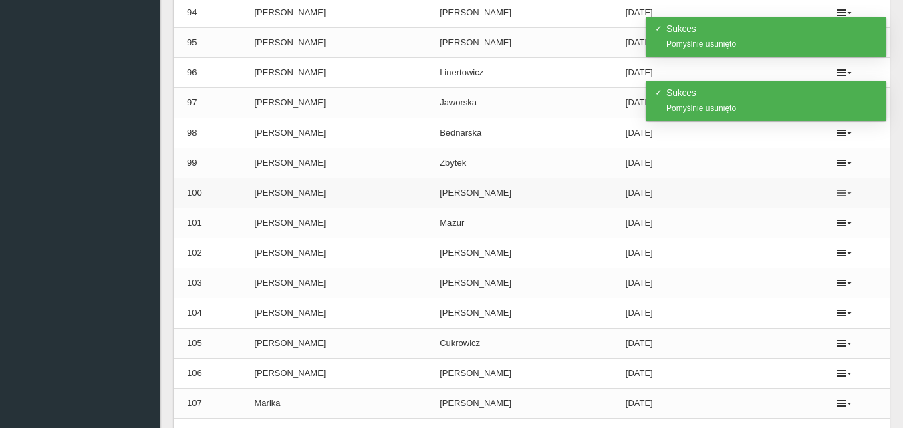
click at [838, 194] on icon at bounding box center [843, 193] width 15 height 11
click at [740, 220] on link "Usuń" at bounding box center [774, 217] width 134 height 24
click at [840, 190] on icon at bounding box center [843, 193] width 15 height 11
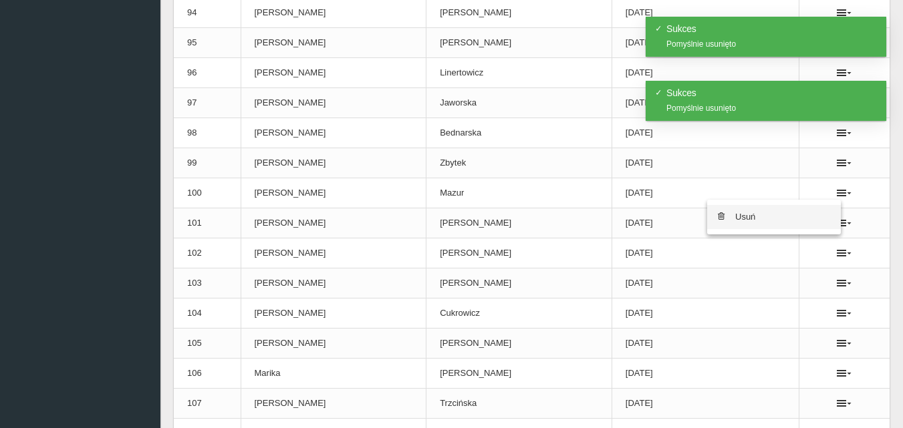
click at [755, 216] on link "Usuń" at bounding box center [774, 217] width 134 height 24
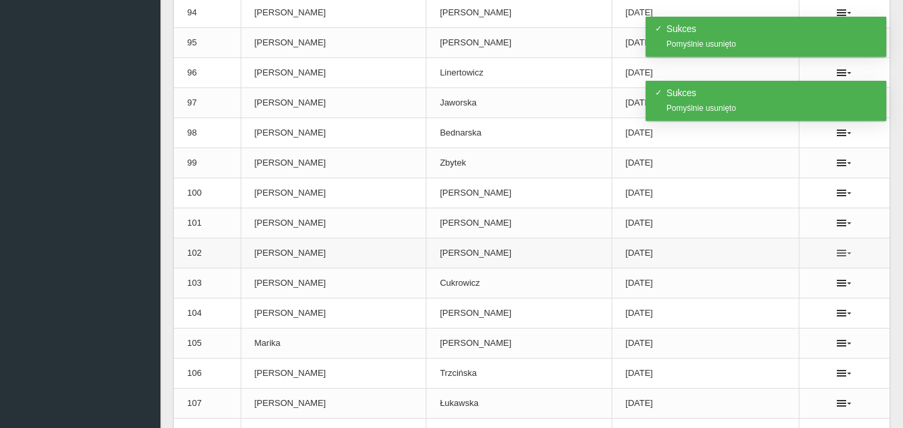
click at [842, 253] on icon at bounding box center [843, 253] width 15 height 11
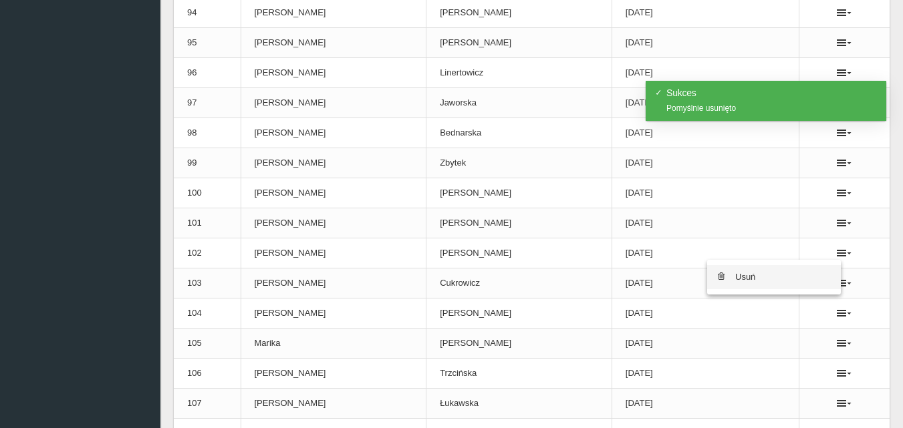
click at [757, 275] on link "Usuń" at bounding box center [774, 277] width 134 height 24
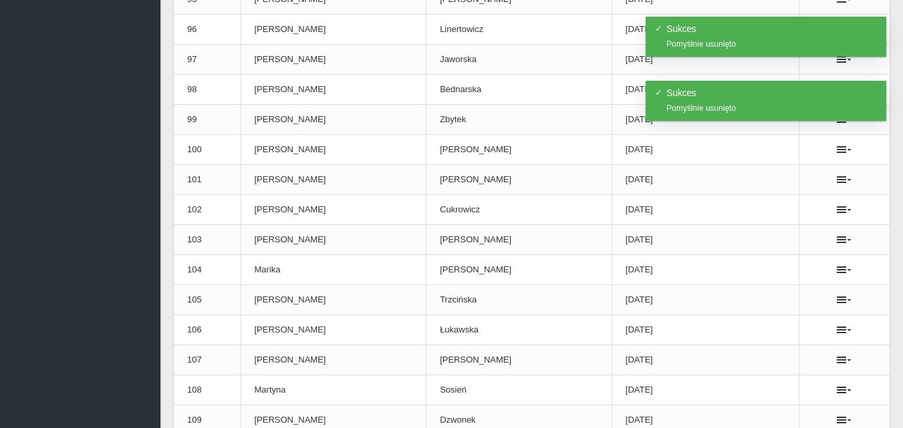
scroll to position [3073, 0]
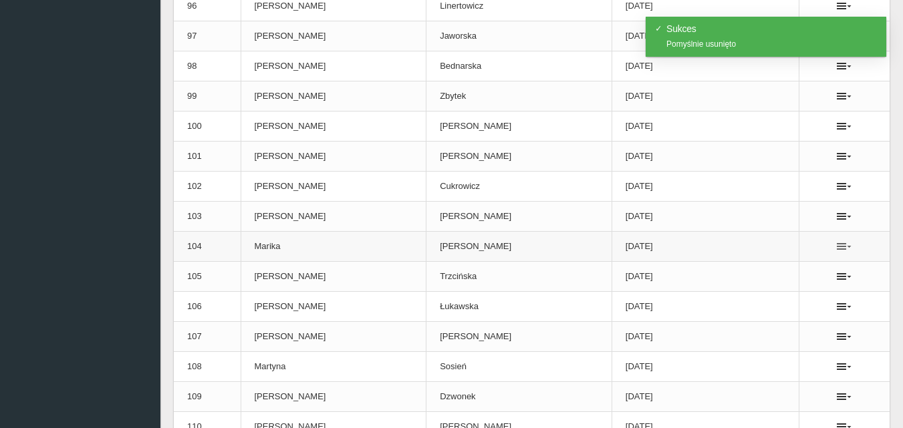
click at [842, 246] on icon at bounding box center [843, 246] width 15 height 11
click at [738, 271] on link "Usuń" at bounding box center [774, 271] width 134 height 24
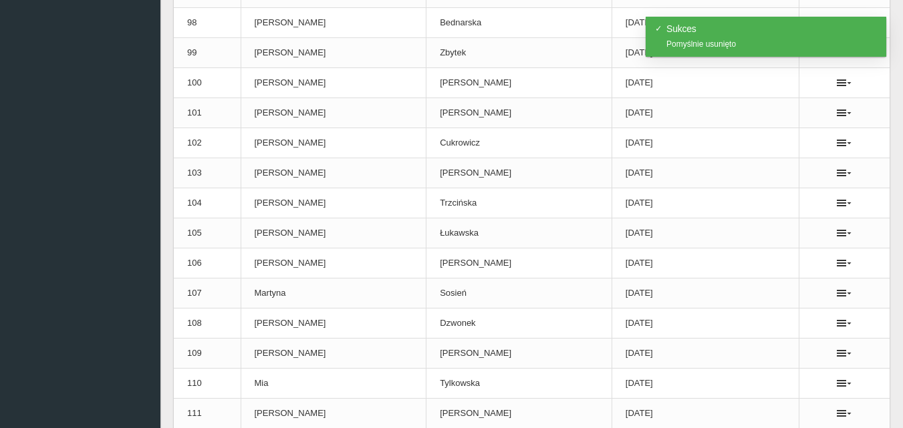
scroll to position [3140, 0]
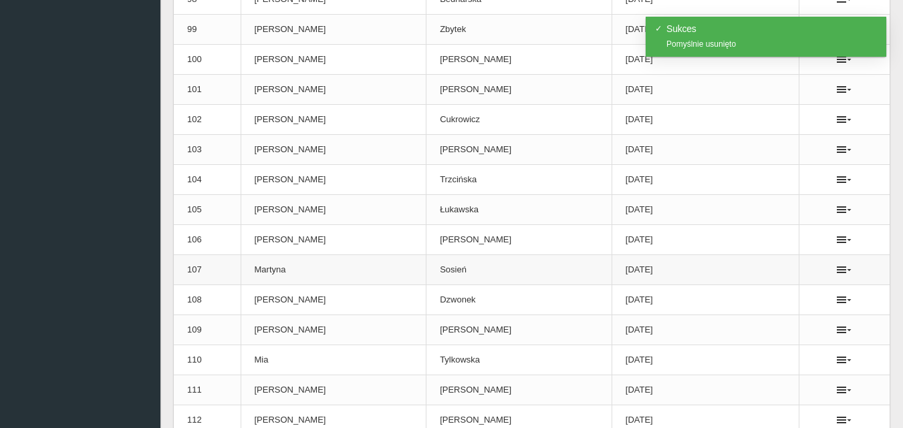
click at [832, 267] on ul at bounding box center [843, 270] width 63 height 11
click at [838, 268] on icon at bounding box center [843, 270] width 15 height 11
click at [737, 296] on link "Usuń" at bounding box center [774, 294] width 134 height 24
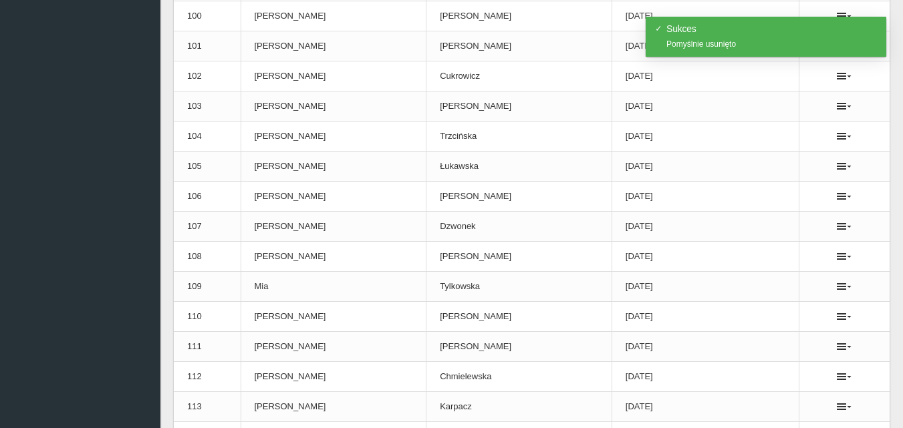
scroll to position [3207, 0]
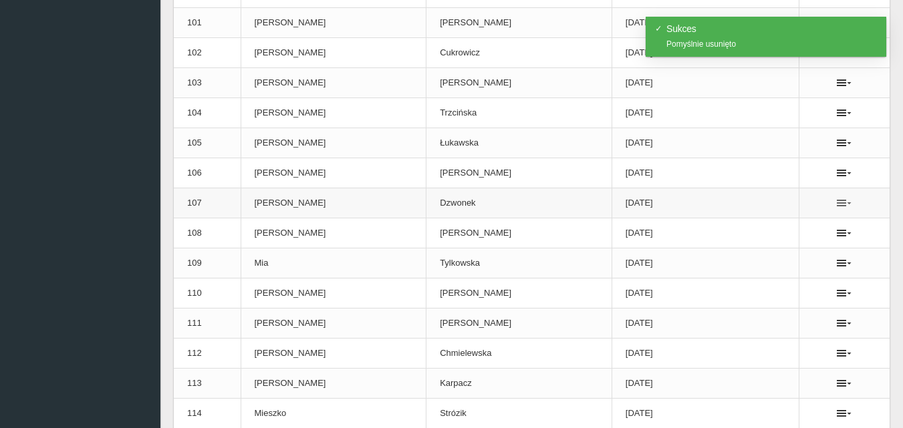
click at [836, 200] on icon at bounding box center [843, 203] width 15 height 11
click at [728, 226] on link "Usuń" at bounding box center [774, 227] width 134 height 24
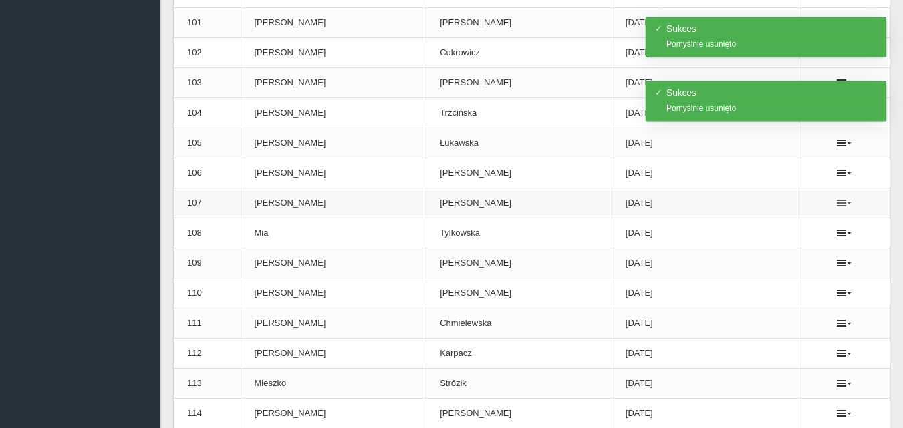
click at [836, 200] on icon at bounding box center [843, 203] width 15 height 11
click at [746, 229] on link "Usuń" at bounding box center [774, 227] width 134 height 24
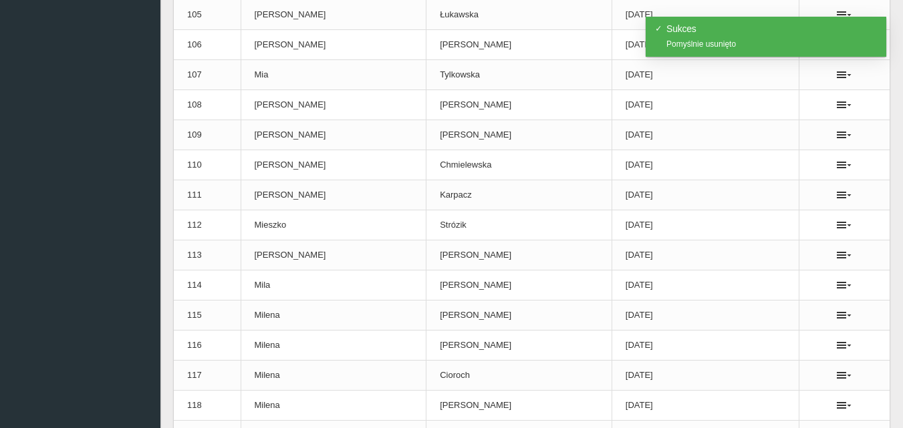
scroll to position [3341, 0]
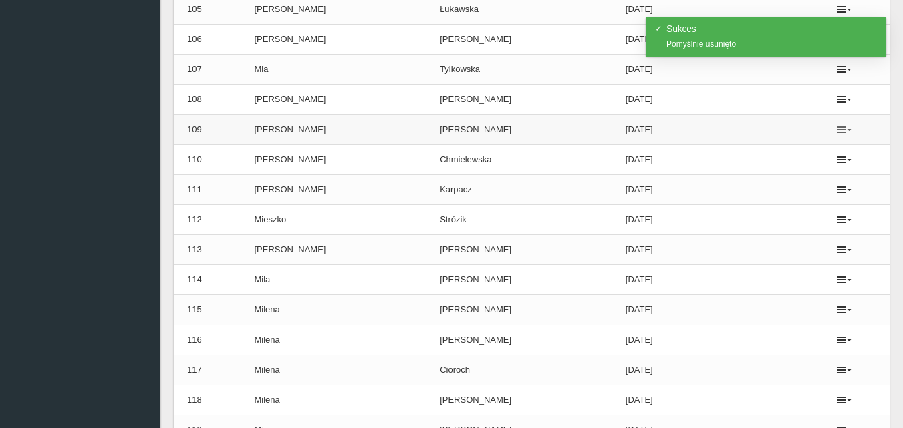
click at [839, 131] on icon at bounding box center [843, 129] width 15 height 11
click at [756, 152] on link "Usuń" at bounding box center [774, 154] width 134 height 24
click at [842, 161] on icon at bounding box center [843, 159] width 15 height 11
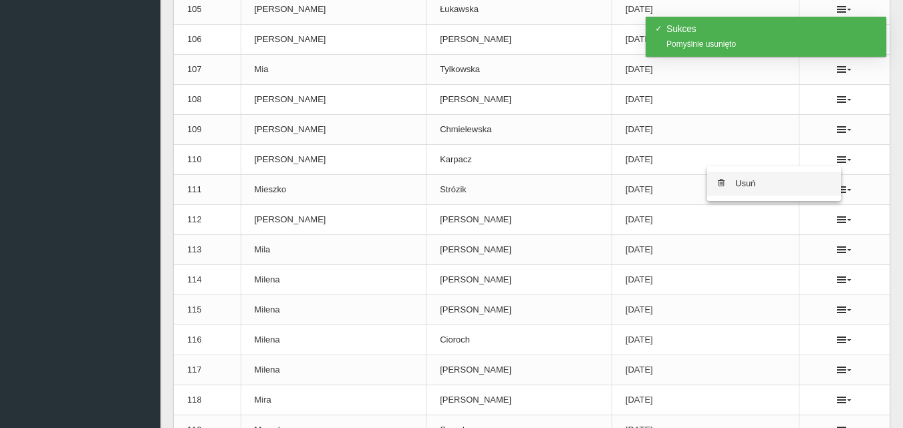
click at [744, 184] on link "Usuń" at bounding box center [774, 184] width 134 height 24
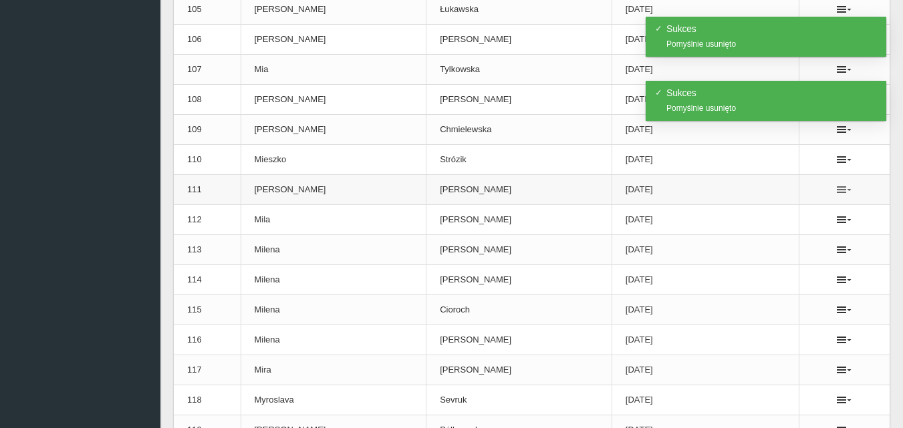
click at [840, 190] on icon at bounding box center [843, 189] width 15 height 11
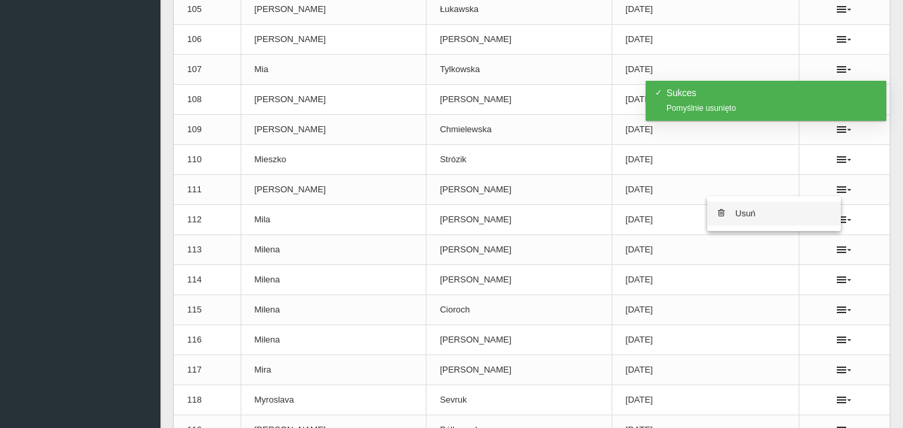
click at [747, 214] on link "Usuń" at bounding box center [774, 214] width 134 height 24
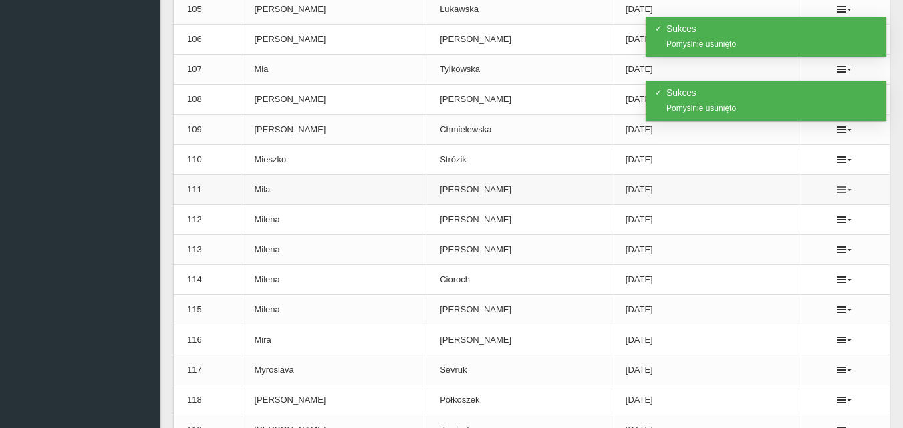
click at [836, 188] on icon at bounding box center [843, 189] width 15 height 11
click at [742, 208] on link "Usuń" at bounding box center [774, 214] width 134 height 24
click at [836, 189] on icon at bounding box center [843, 189] width 15 height 11
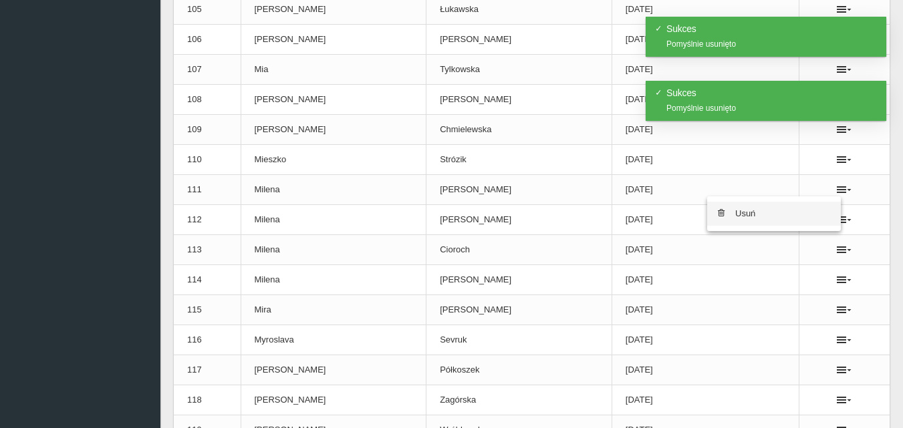
click at [740, 214] on link "Usuń" at bounding box center [774, 214] width 134 height 24
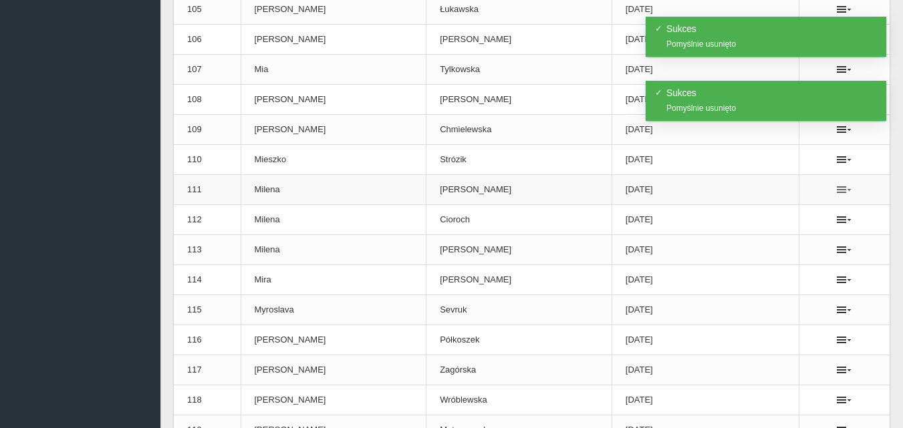
click at [839, 188] on icon at bounding box center [843, 189] width 15 height 11
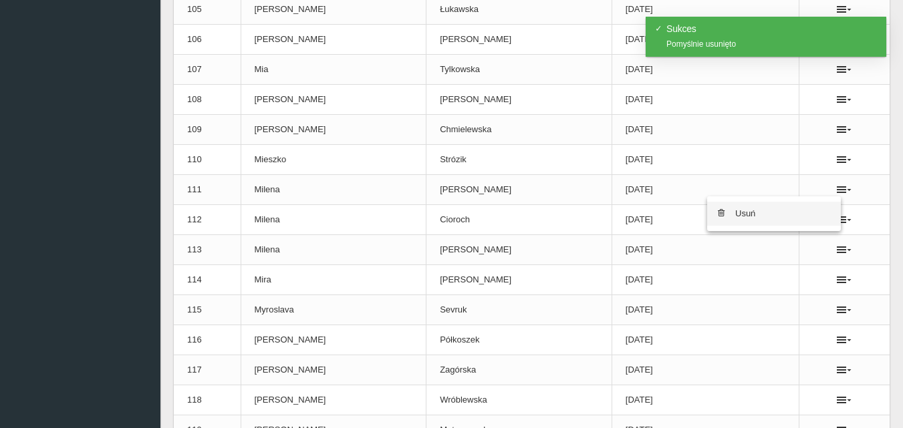
click at [754, 215] on link "Usuń" at bounding box center [774, 214] width 134 height 24
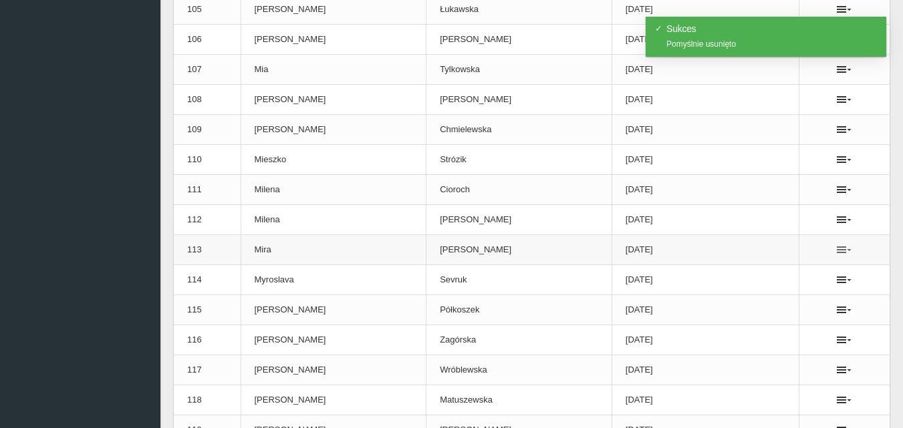
click at [836, 251] on icon at bounding box center [843, 250] width 15 height 11
click at [756, 270] on link "Usuń" at bounding box center [774, 274] width 134 height 24
click at [842, 252] on icon at bounding box center [843, 250] width 15 height 11
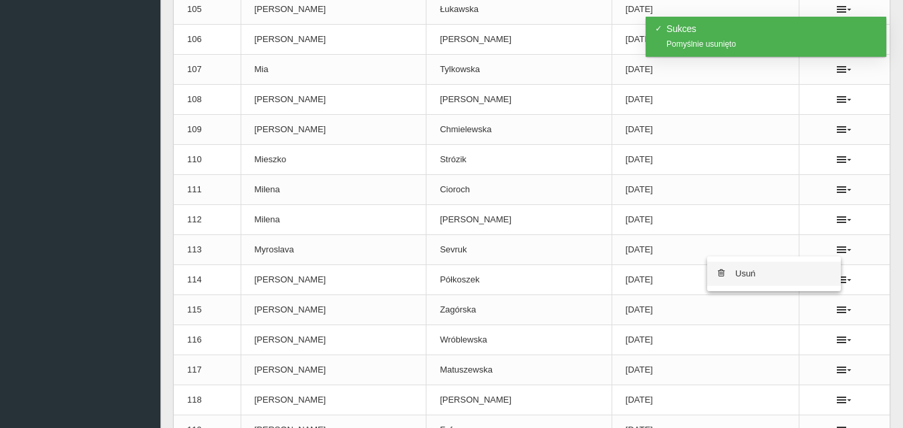
click at [750, 274] on link "Usuń" at bounding box center [774, 274] width 134 height 24
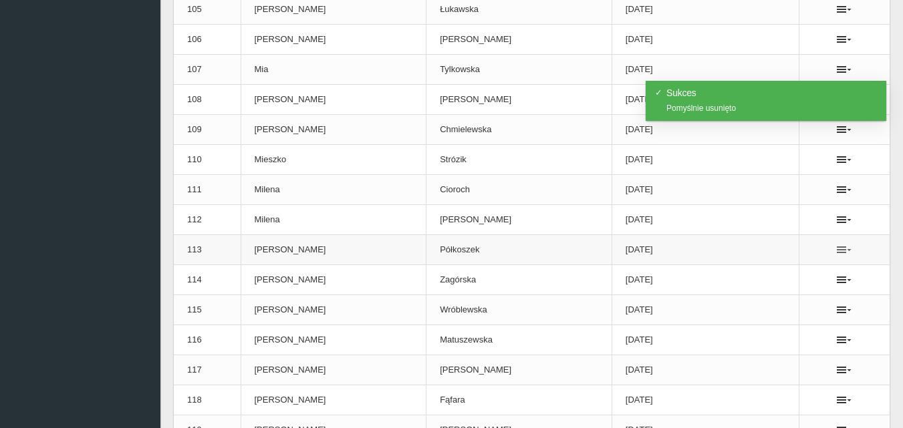
click at [836, 249] on icon at bounding box center [843, 250] width 15 height 11
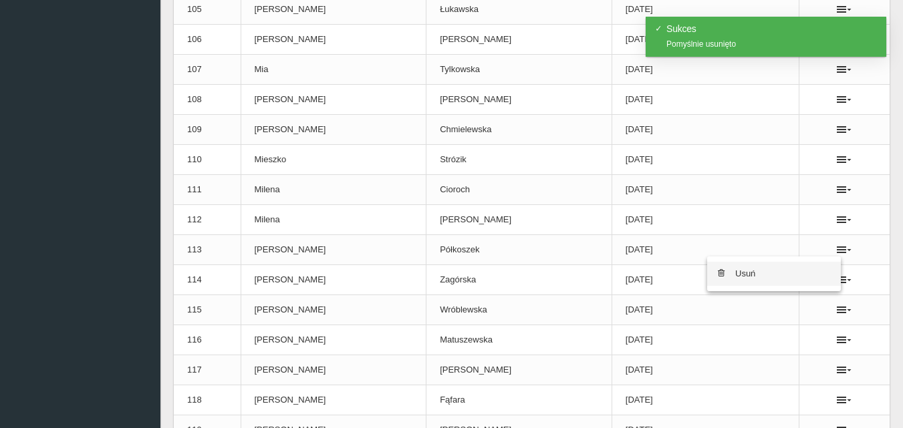
click at [748, 275] on link "Usuń" at bounding box center [774, 274] width 134 height 24
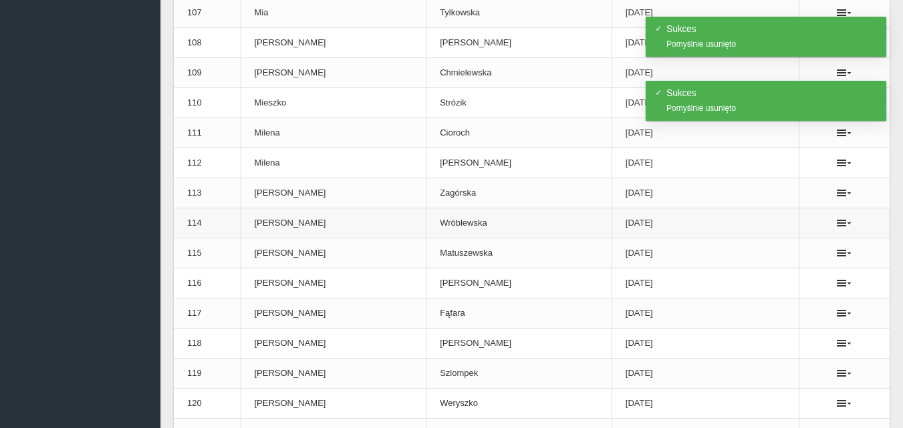
scroll to position [3474, 0]
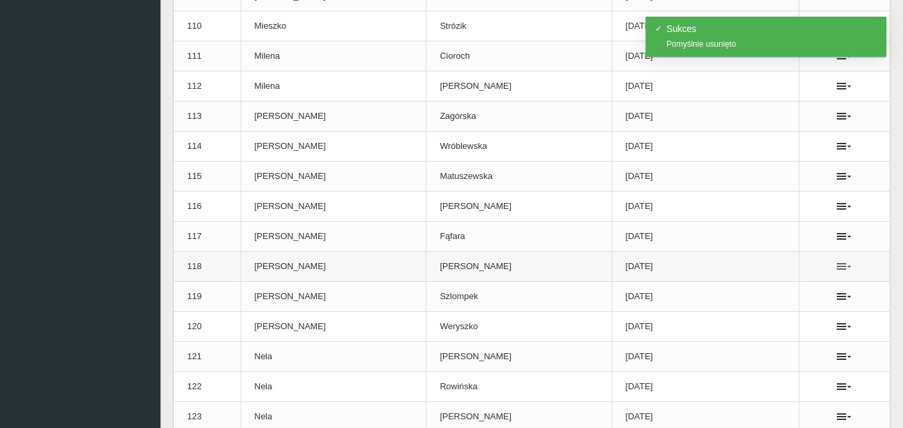
click at [837, 265] on icon at bounding box center [843, 266] width 15 height 11
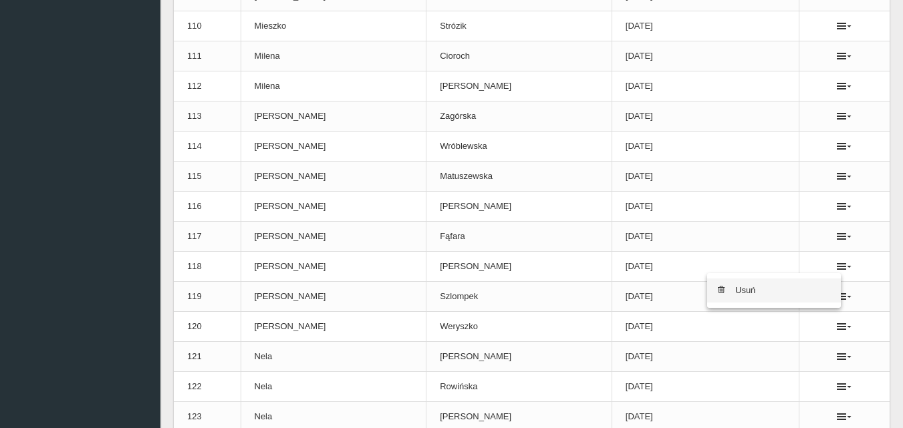
click at [756, 288] on link "Usuń" at bounding box center [774, 291] width 134 height 24
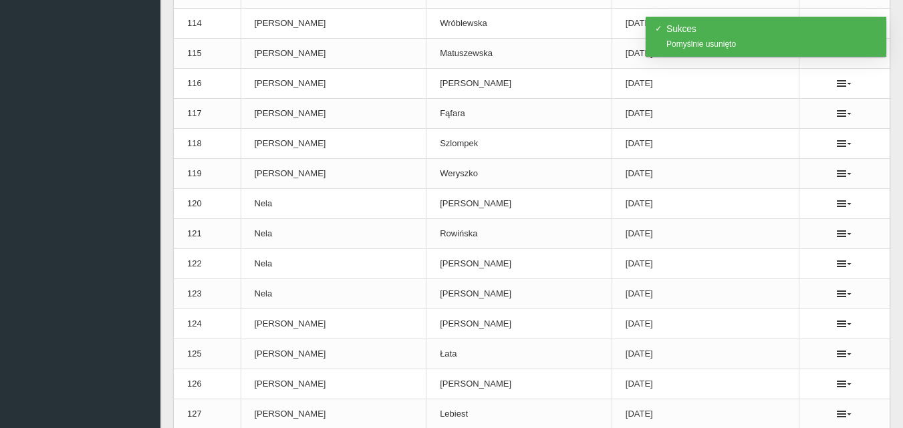
scroll to position [3608, 0]
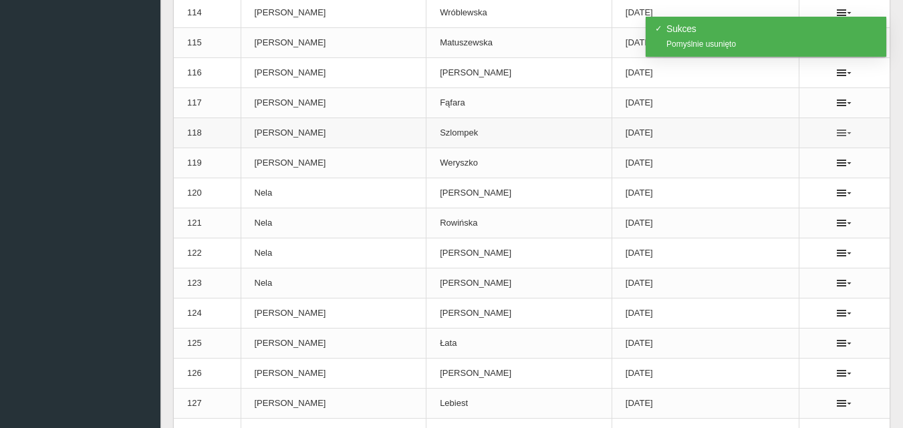
click at [838, 131] on icon at bounding box center [843, 133] width 15 height 11
click at [742, 158] on link "Usuń" at bounding box center [774, 157] width 134 height 24
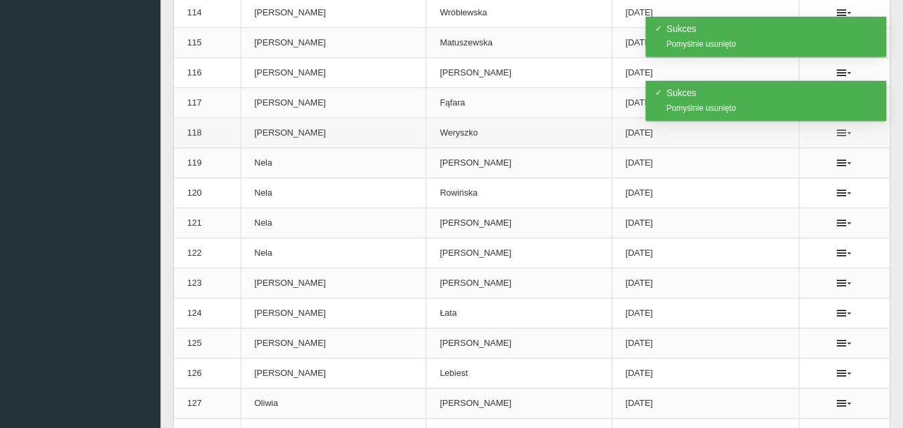
click at [836, 128] on icon at bounding box center [843, 133] width 15 height 11
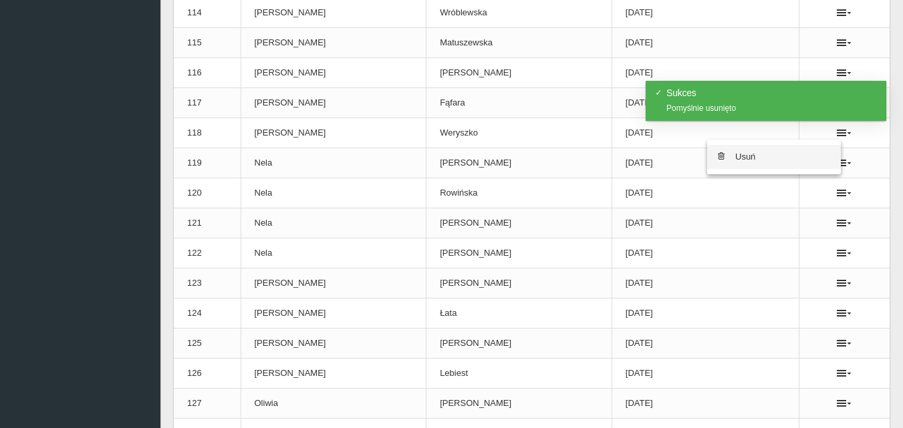
click at [756, 156] on link "Usuń" at bounding box center [774, 157] width 134 height 24
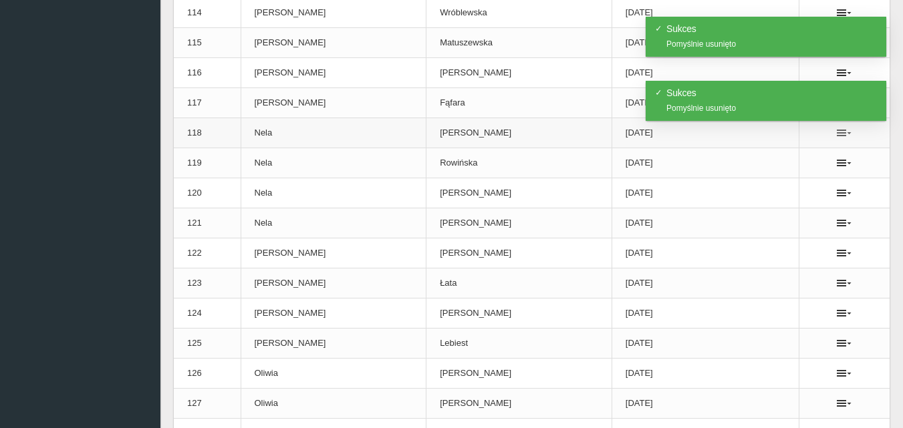
click at [842, 136] on icon at bounding box center [843, 133] width 15 height 11
drag, startPoint x: 749, startPoint y: 158, endPoint x: 511, endPoint y: 63, distance: 256.1
click at [750, 158] on link "Usuń" at bounding box center [774, 157] width 134 height 24
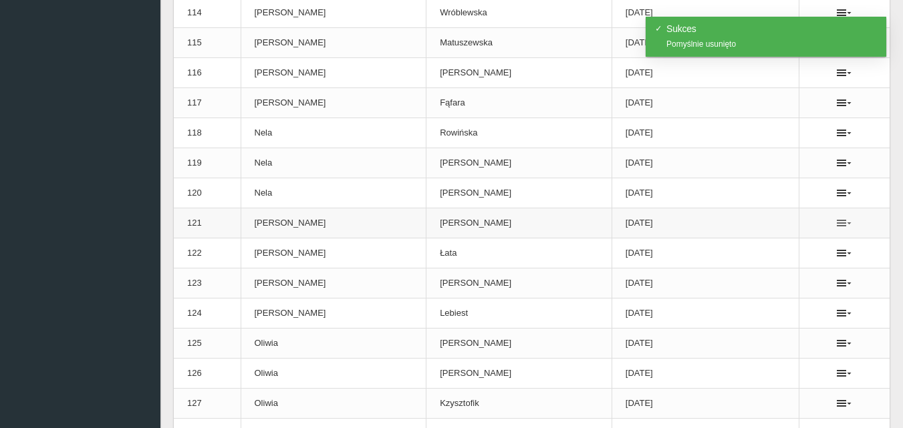
click at [838, 224] on icon at bounding box center [843, 223] width 15 height 11
drag, startPoint x: 752, startPoint y: 247, endPoint x: 510, endPoint y: 71, distance: 298.6
click at [752, 246] on link "Usuń" at bounding box center [774, 247] width 134 height 24
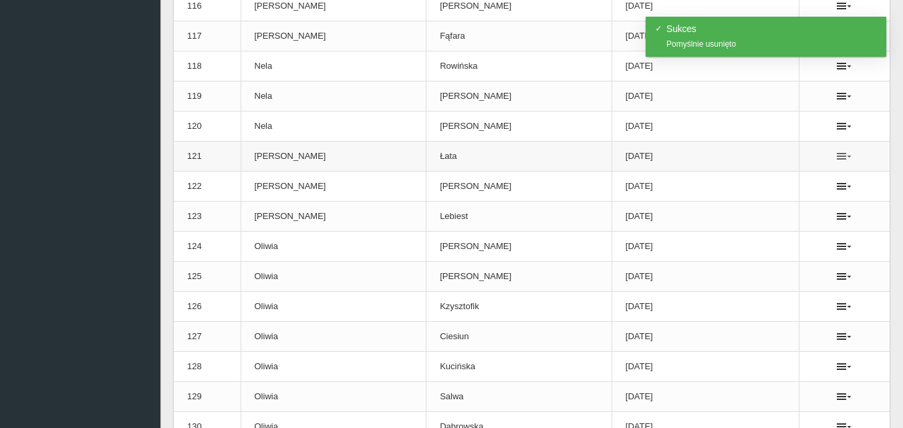
click at [838, 154] on icon at bounding box center [843, 156] width 15 height 11
click at [752, 179] on link "Usuń" at bounding box center [774, 180] width 134 height 24
click at [840, 218] on icon at bounding box center [843, 216] width 15 height 11
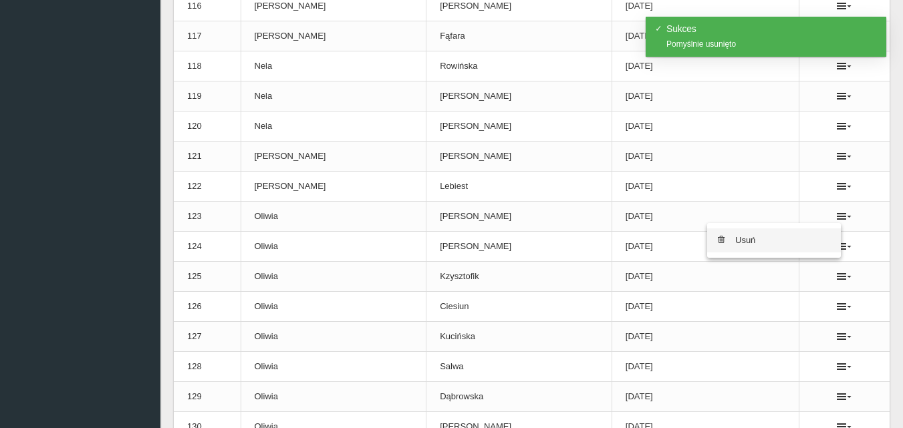
click at [739, 243] on link "Usuń" at bounding box center [774, 240] width 134 height 24
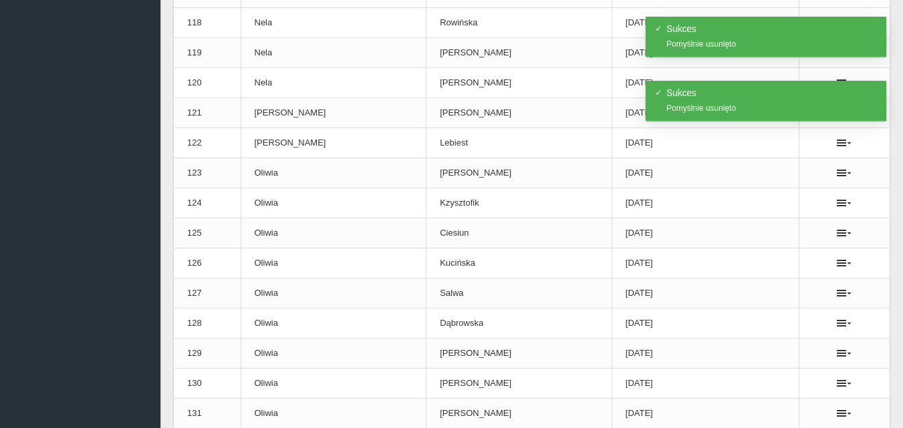
scroll to position [3741, 0]
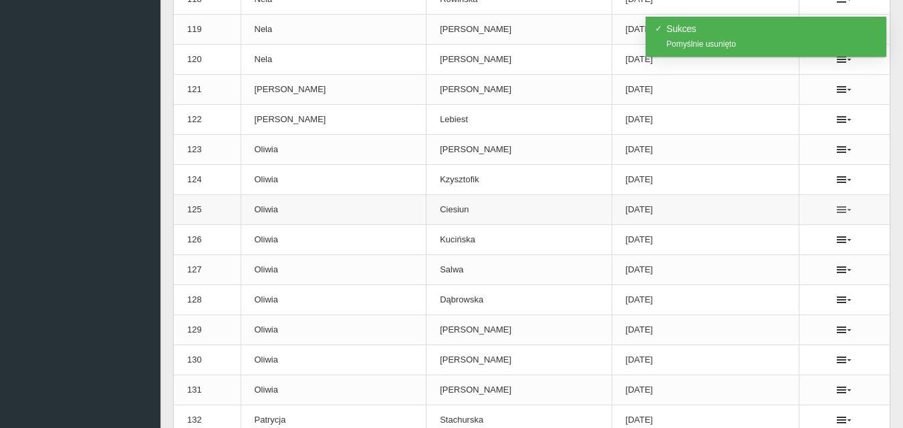
click at [844, 210] on icon at bounding box center [843, 209] width 15 height 11
click at [767, 230] on link "Usuń" at bounding box center [774, 234] width 134 height 24
click at [841, 210] on icon at bounding box center [843, 209] width 15 height 11
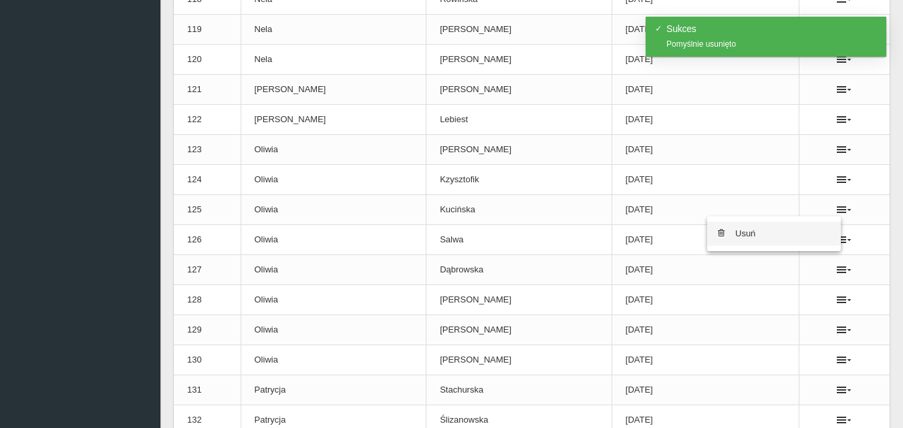
click at [742, 235] on link "Usuń" at bounding box center [774, 234] width 134 height 24
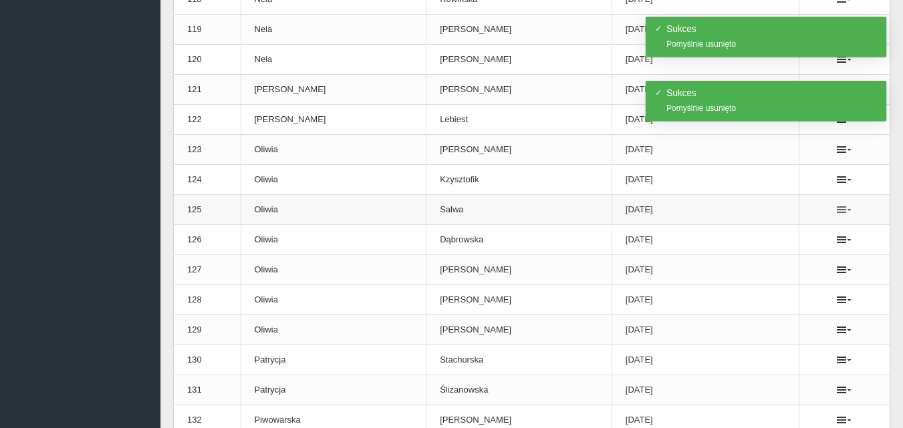
click at [843, 211] on icon at bounding box center [843, 209] width 15 height 11
click at [768, 234] on link "Usuń" at bounding box center [774, 234] width 134 height 24
click at [839, 208] on icon at bounding box center [843, 209] width 15 height 11
drag, startPoint x: 740, startPoint y: 234, endPoint x: 514, endPoint y: 69, distance: 280.2
click at [741, 234] on link "Usuń" at bounding box center [774, 234] width 134 height 24
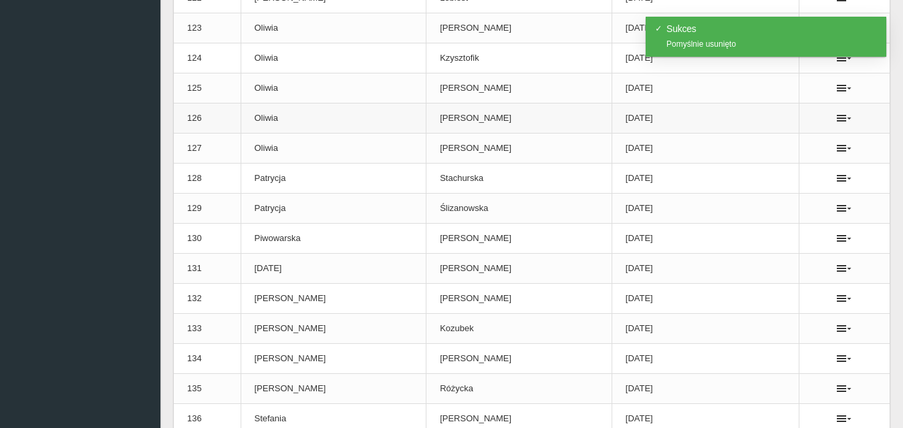
scroll to position [3875, 0]
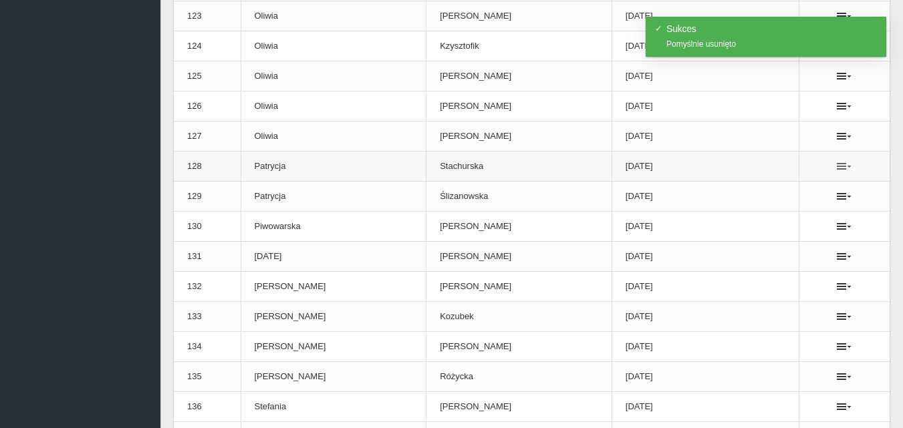
click at [841, 168] on icon at bounding box center [843, 166] width 15 height 11
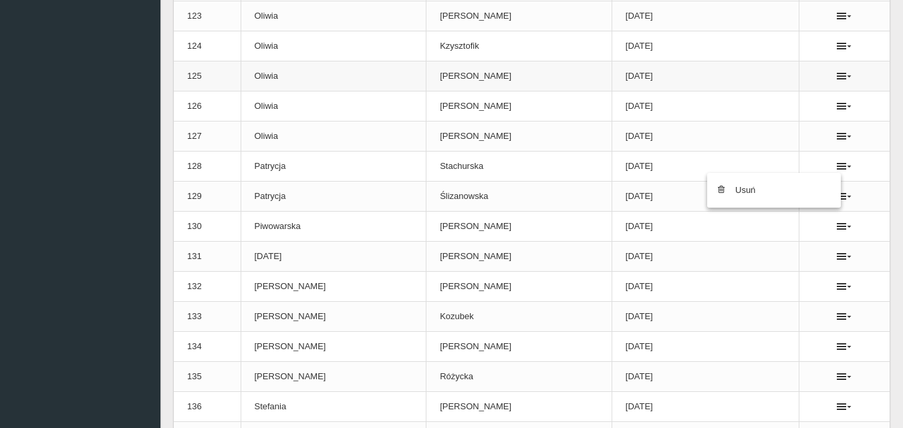
click at [741, 190] on link "Usuń" at bounding box center [774, 190] width 134 height 24
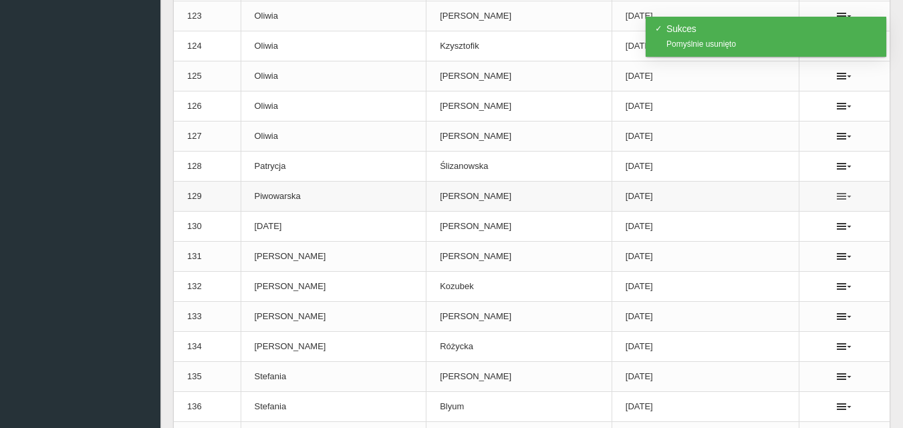
click at [839, 197] on icon at bounding box center [843, 196] width 15 height 11
click at [750, 219] on link "Usuń" at bounding box center [774, 220] width 134 height 24
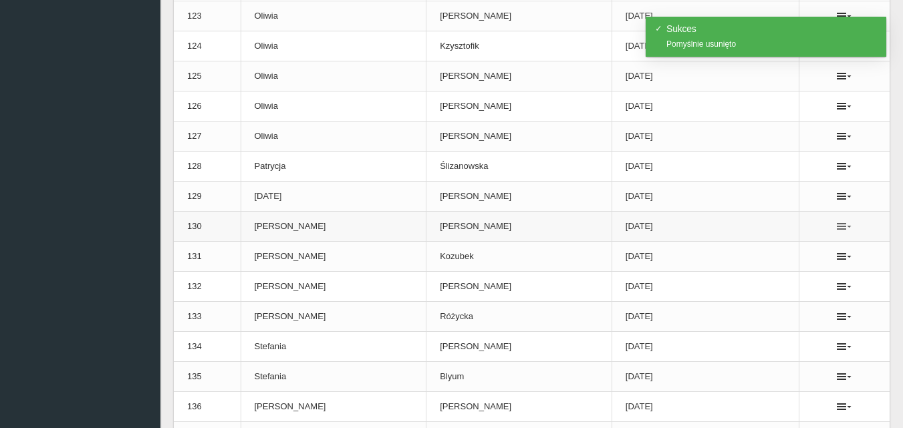
click at [840, 226] on icon at bounding box center [843, 226] width 15 height 11
click at [753, 250] on link "Usuń" at bounding box center [773, 251] width 134 height 24
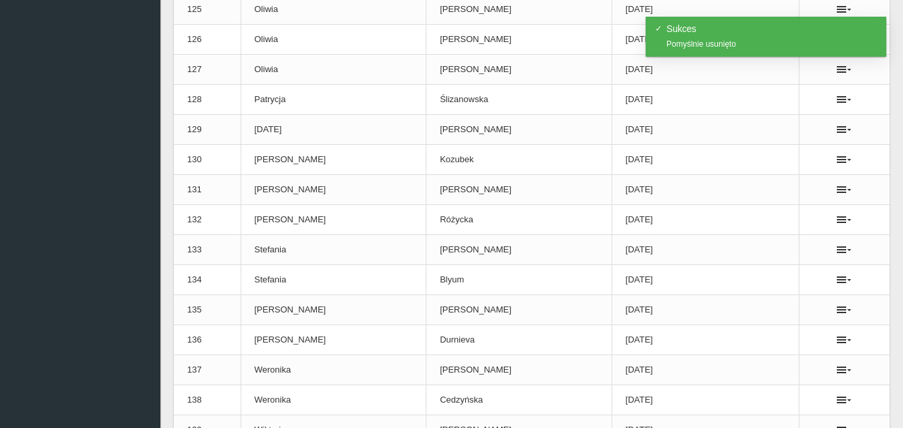
scroll to position [4009, 0]
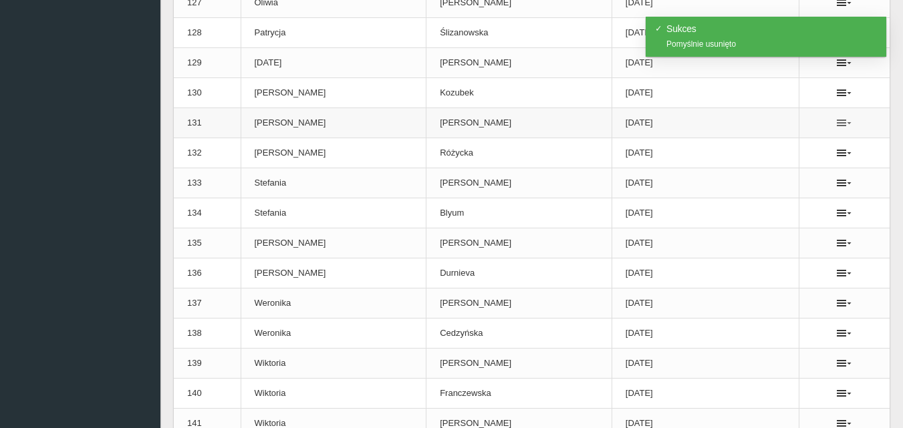
click at [838, 122] on icon at bounding box center [843, 123] width 15 height 11
click at [756, 151] on link "Usuń" at bounding box center [773, 147] width 134 height 24
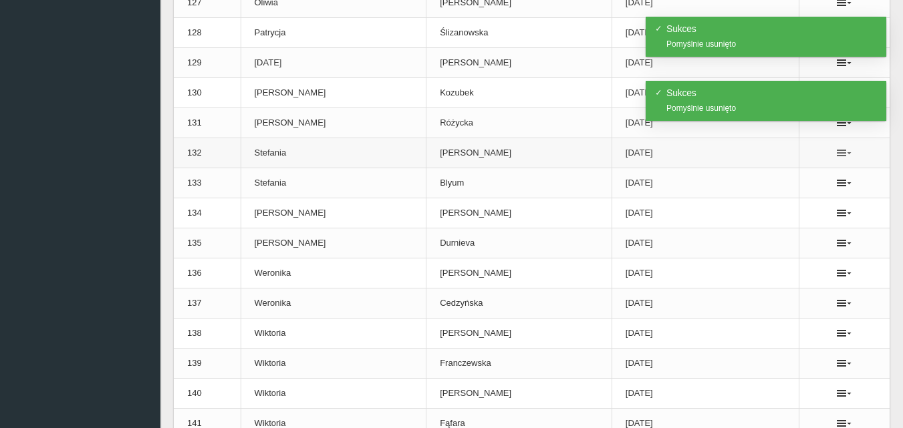
click at [840, 153] on icon at bounding box center [843, 153] width 15 height 11
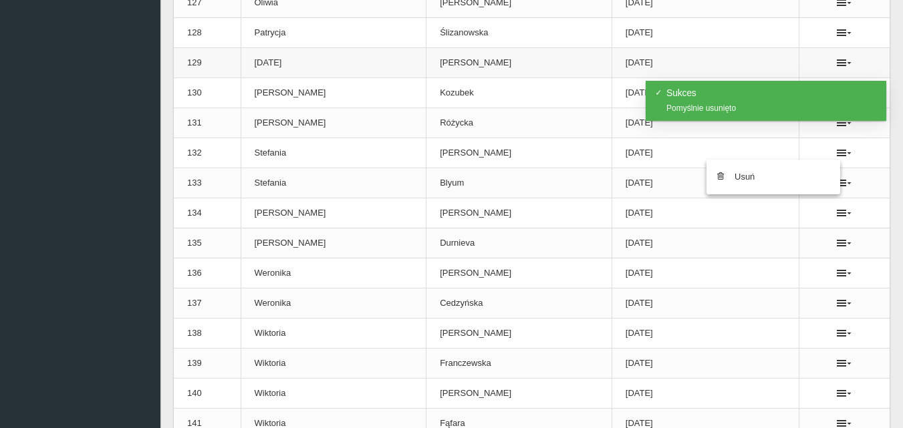
click at [752, 180] on link "Usuń" at bounding box center [773, 177] width 134 height 24
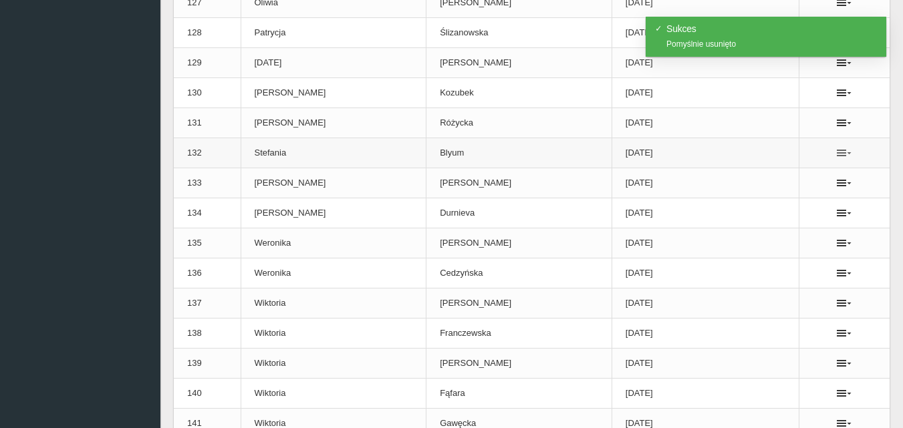
click at [840, 154] on icon at bounding box center [843, 153] width 15 height 11
click at [734, 174] on link "Usuń" at bounding box center [773, 177] width 134 height 24
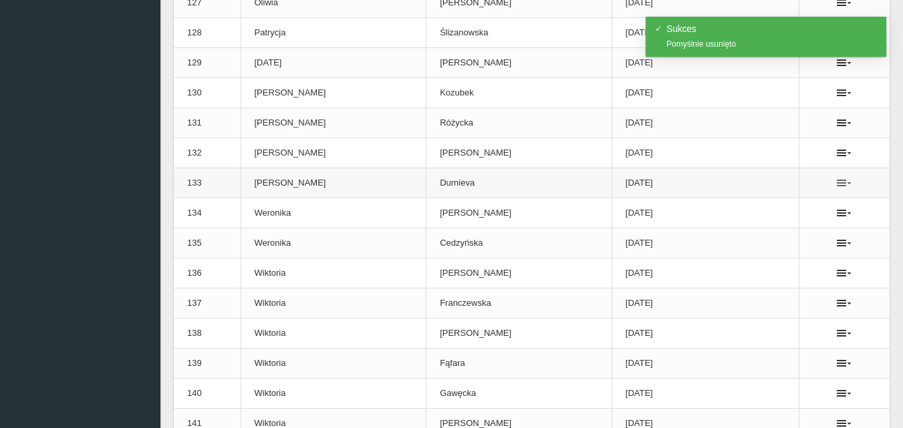
click at [836, 182] on icon at bounding box center [843, 183] width 15 height 11
click at [748, 207] on link "Usuń" at bounding box center [773, 207] width 134 height 24
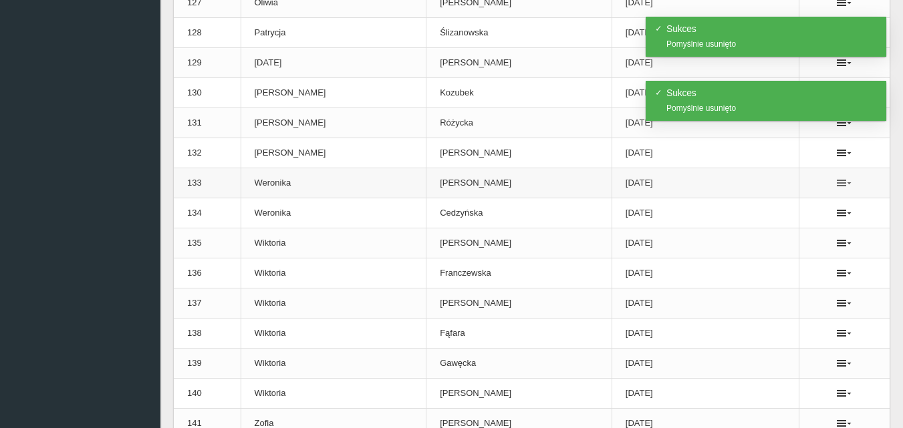
click at [838, 184] on icon at bounding box center [843, 183] width 15 height 11
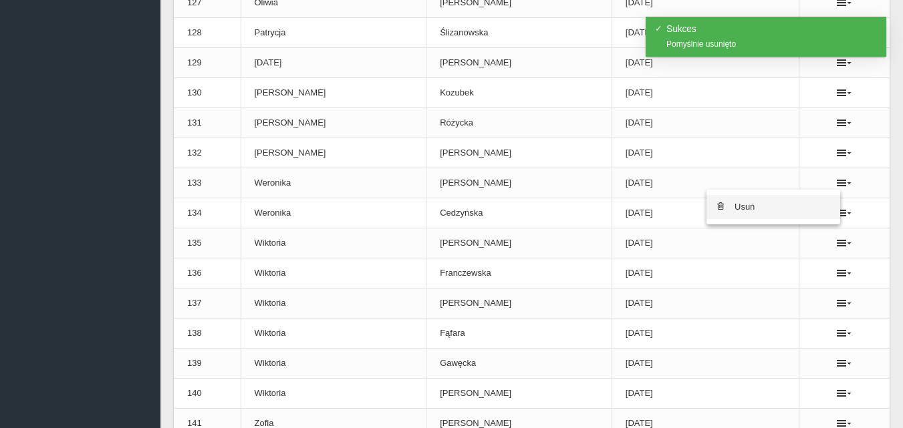
click at [752, 208] on link "Usuń" at bounding box center [773, 207] width 134 height 24
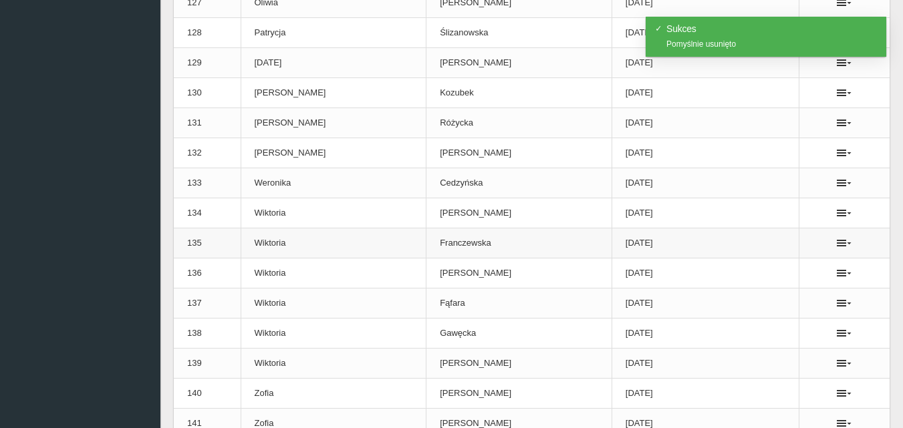
scroll to position [4075, 0]
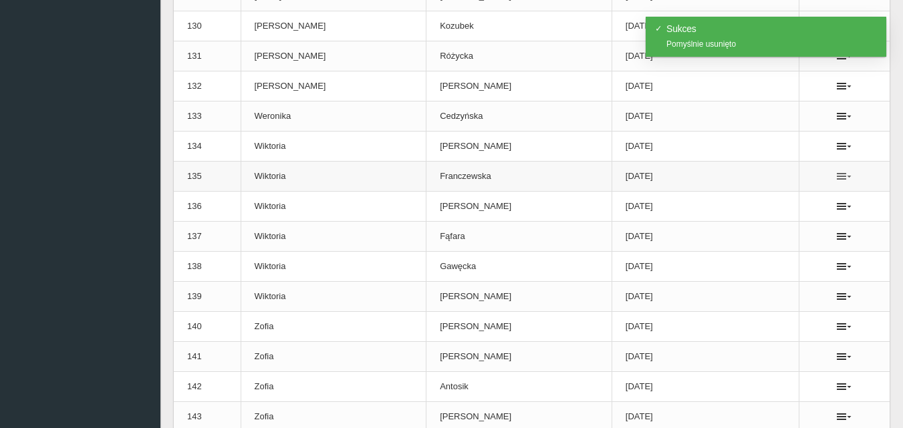
click at [838, 172] on icon at bounding box center [843, 176] width 15 height 11
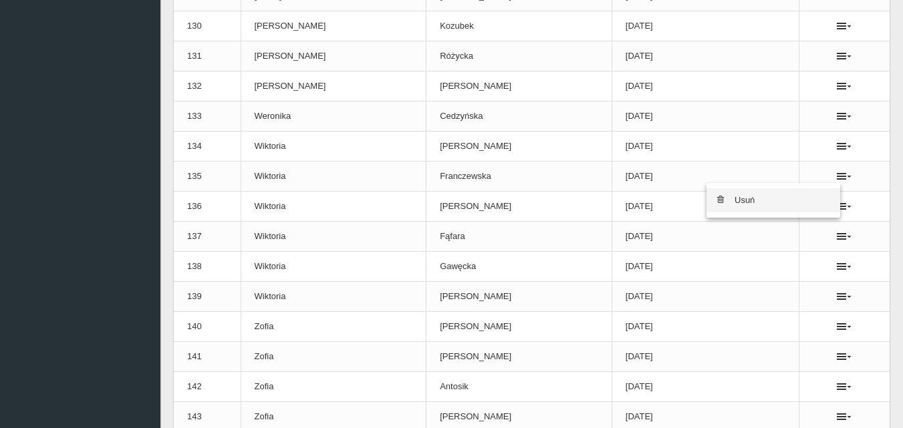
click at [762, 201] on link "Usuń" at bounding box center [773, 200] width 134 height 24
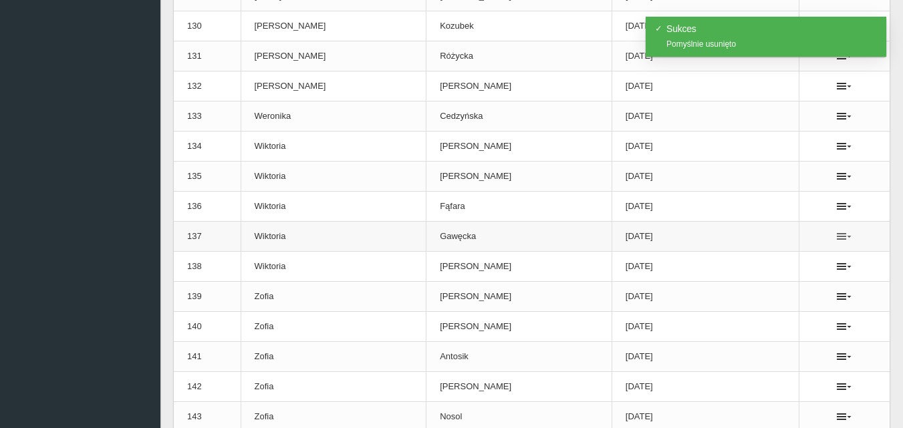
click at [841, 237] on icon at bounding box center [843, 236] width 15 height 11
click at [744, 263] on link "Usuń" at bounding box center [773, 261] width 134 height 24
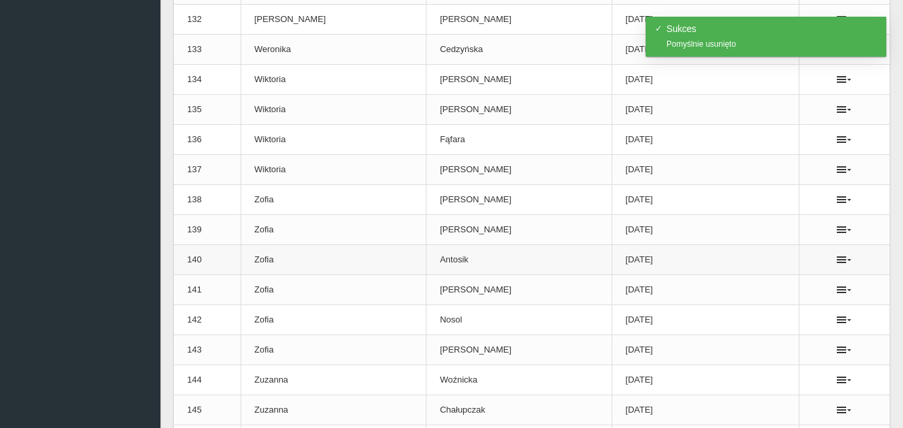
scroll to position [4209, 0]
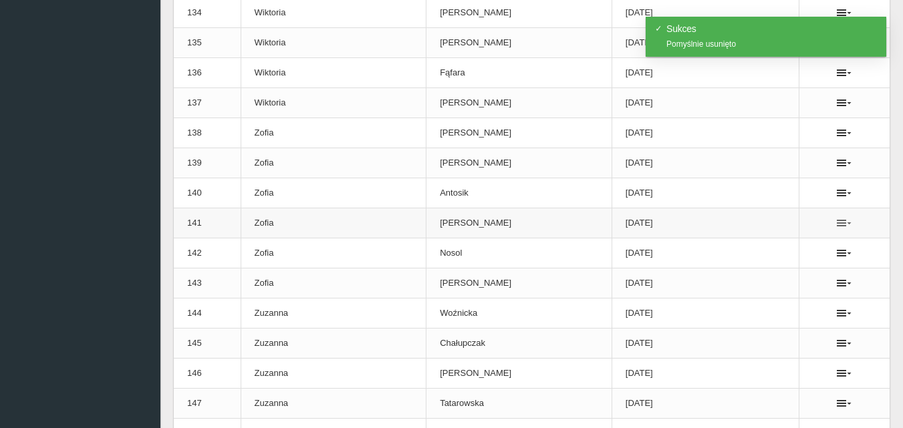
click at [845, 224] on icon at bounding box center [843, 223] width 15 height 11
click at [754, 253] on link "Usuń" at bounding box center [773, 247] width 134 height 24
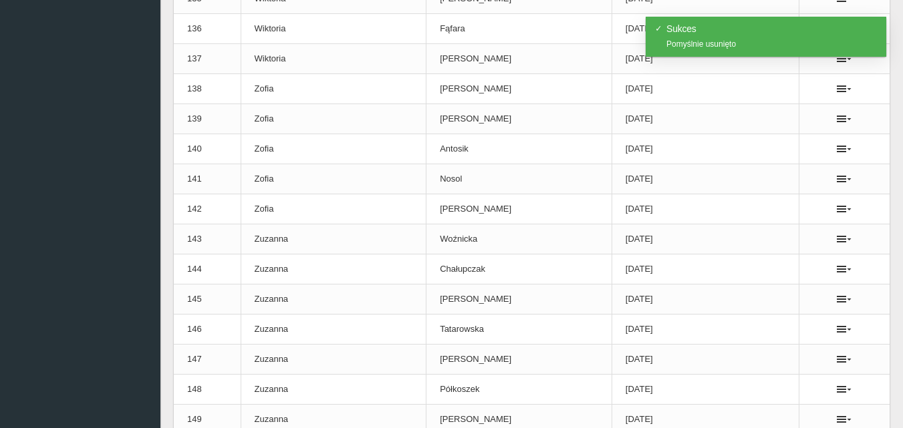
scroll to position [4276, 0]
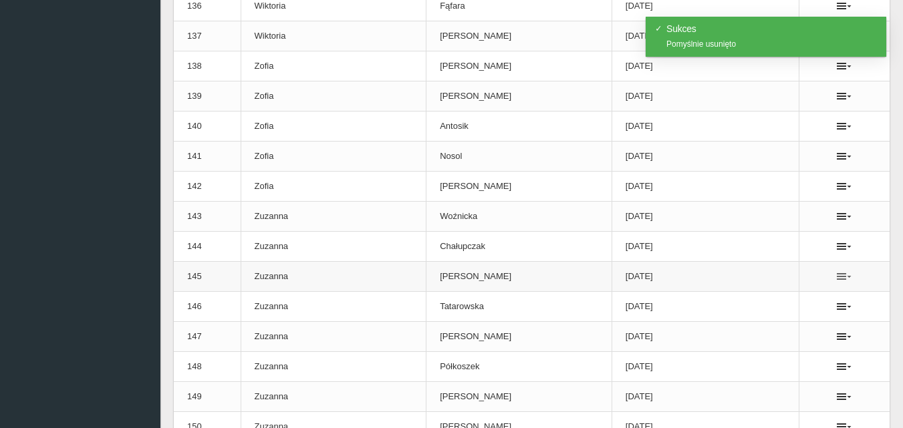
click at [840, 277] on icon at bounding box center [843, 276] width 15 height 11
click at [748, 301] on link "Usuń" at bounding box center [773, 301] width 134 height 24
click at [830, 278] on ul at bounding box center [843, 276] width 63 height 11
click at [836, 279] on icon at bounding box center [843, 276] width 15 height 11
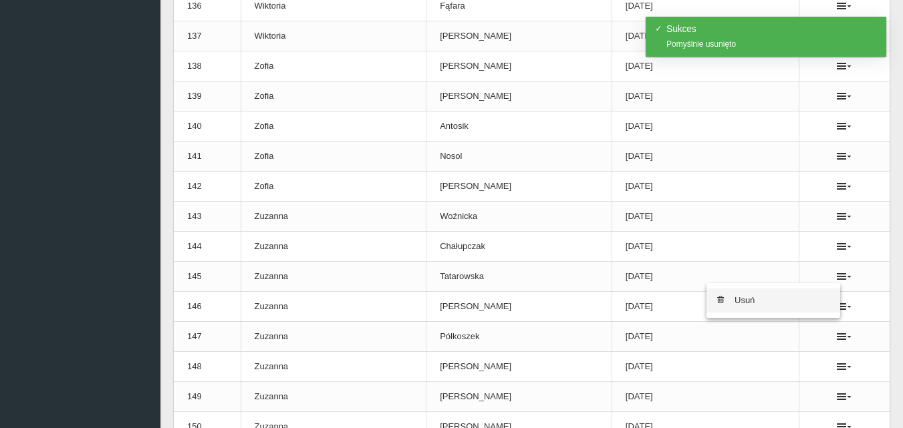
click at [748, 301] on link "Usuń" at bounding box center [773, 301] width 134 height 24
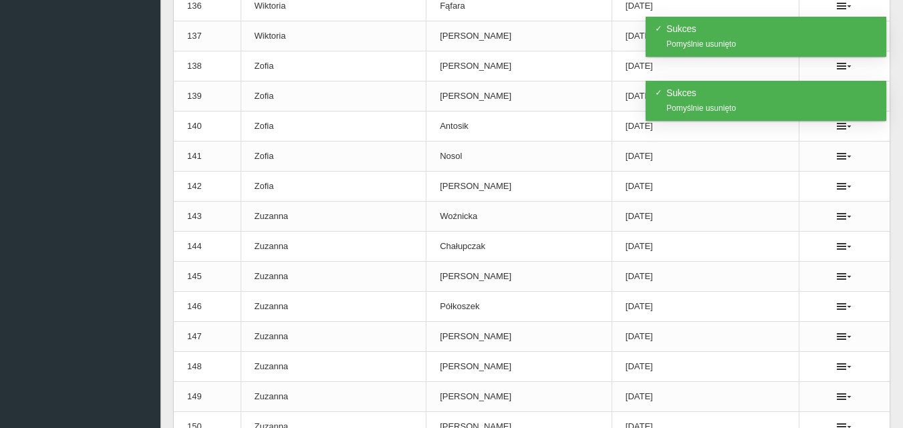
scroll to position [4343, 0]
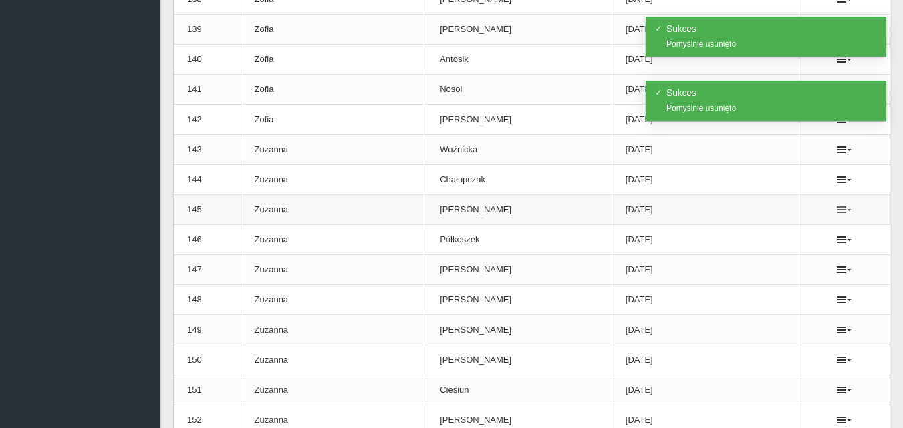
click at [836, 207] on icon at bounding box center [843, 209] width 15 height 11
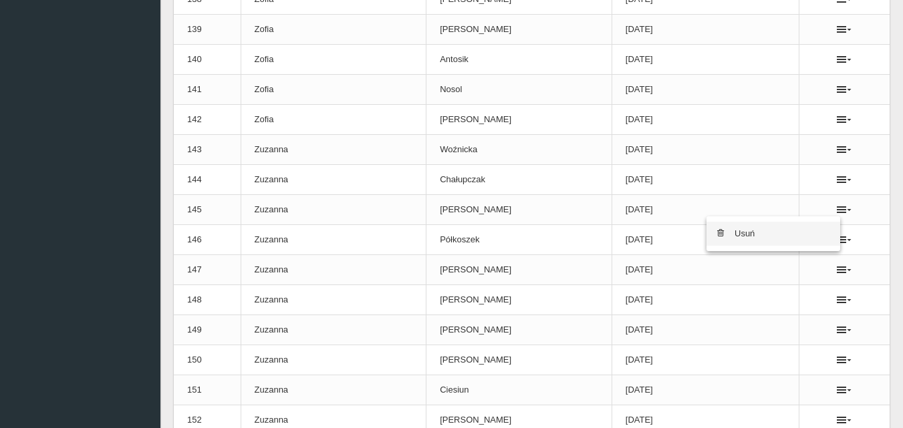
click at [747, 233] on link "Usuń" at bounding box center [773, 234] width 134 height 24
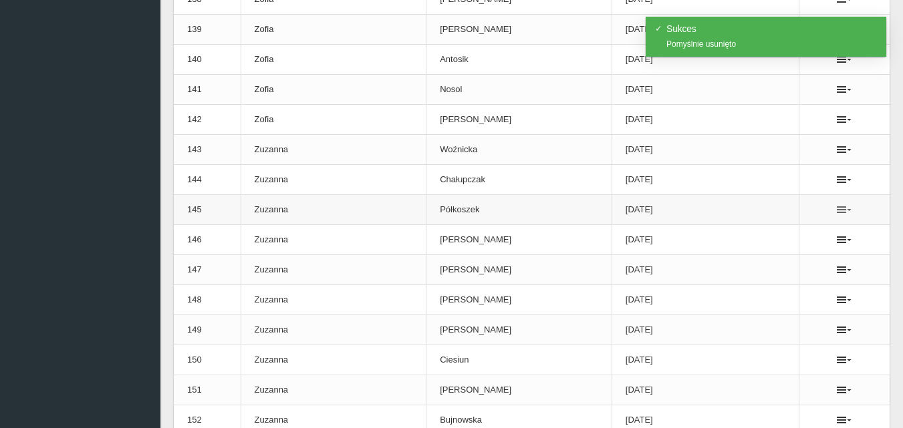
click at [837, 208] on icon at bounding box center [843, 209] width 15 height 11
click at [742, 235] on link "Usuń" at bounding box center [773, 234] width 134 height 24
click at [837, 238] on icon at bounding box center [843, 240] width 15 height 11
click at [740, 263] on link "Usuń" at bounding box center [773, 264] width 134 height 24
click at [839, 265] on icon at bounding box center [843, 270] width 15 height 11
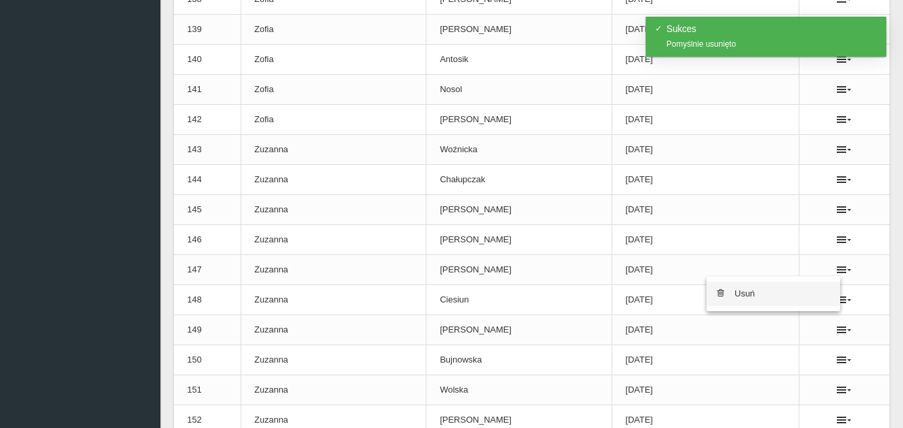
click at [739, 293] on link "Usuń" at bounding box center [773, 294] width 134 height 24
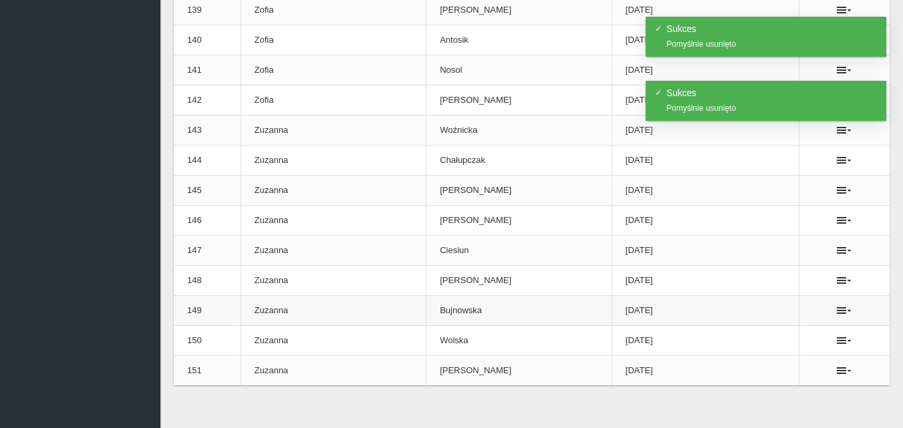
scroll to position [4373, 0]
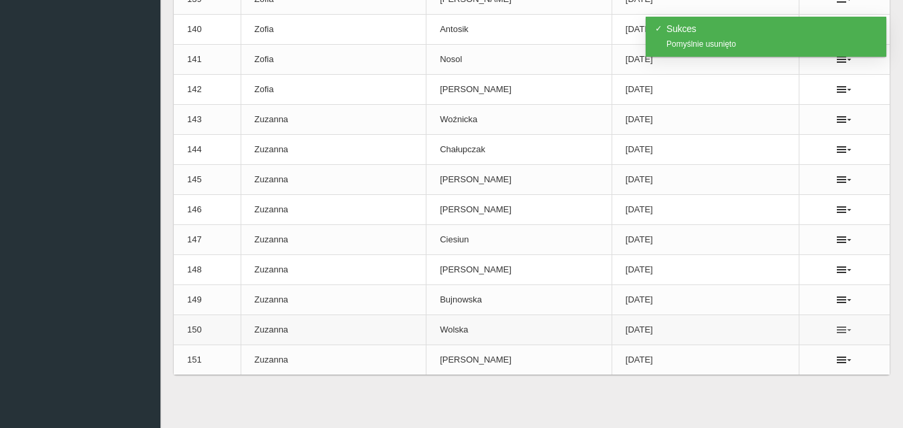
click at [842, 330] on icon at bounding box center [843, 330] width 15 height 11
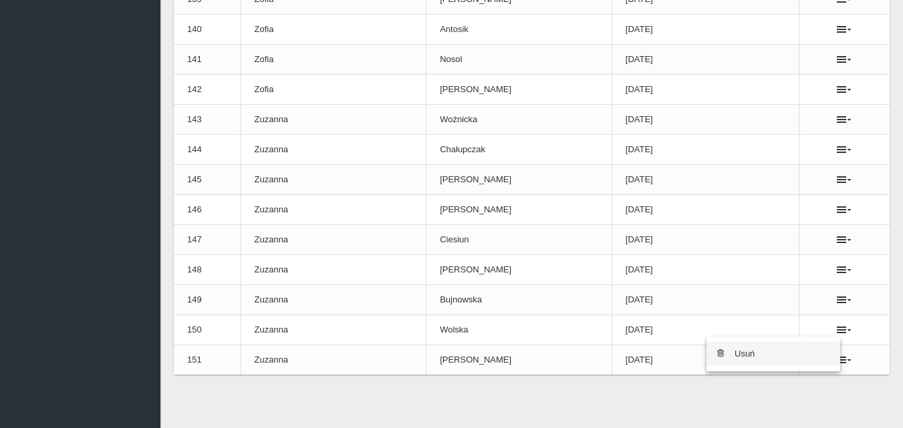
click at [752, 359] on link "Usuń" at bounding box center [773, 354] width 134 height 24
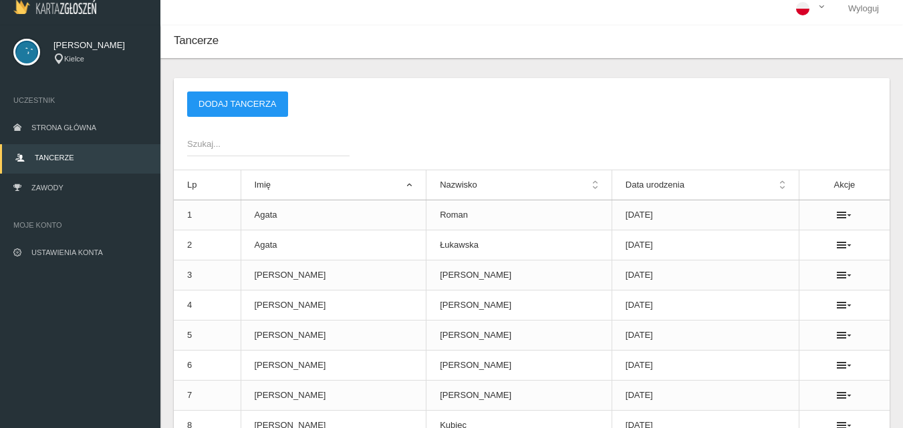
scroll to position [0, 0]
